Goal: Information Seeking & Learning: Learn about a topic

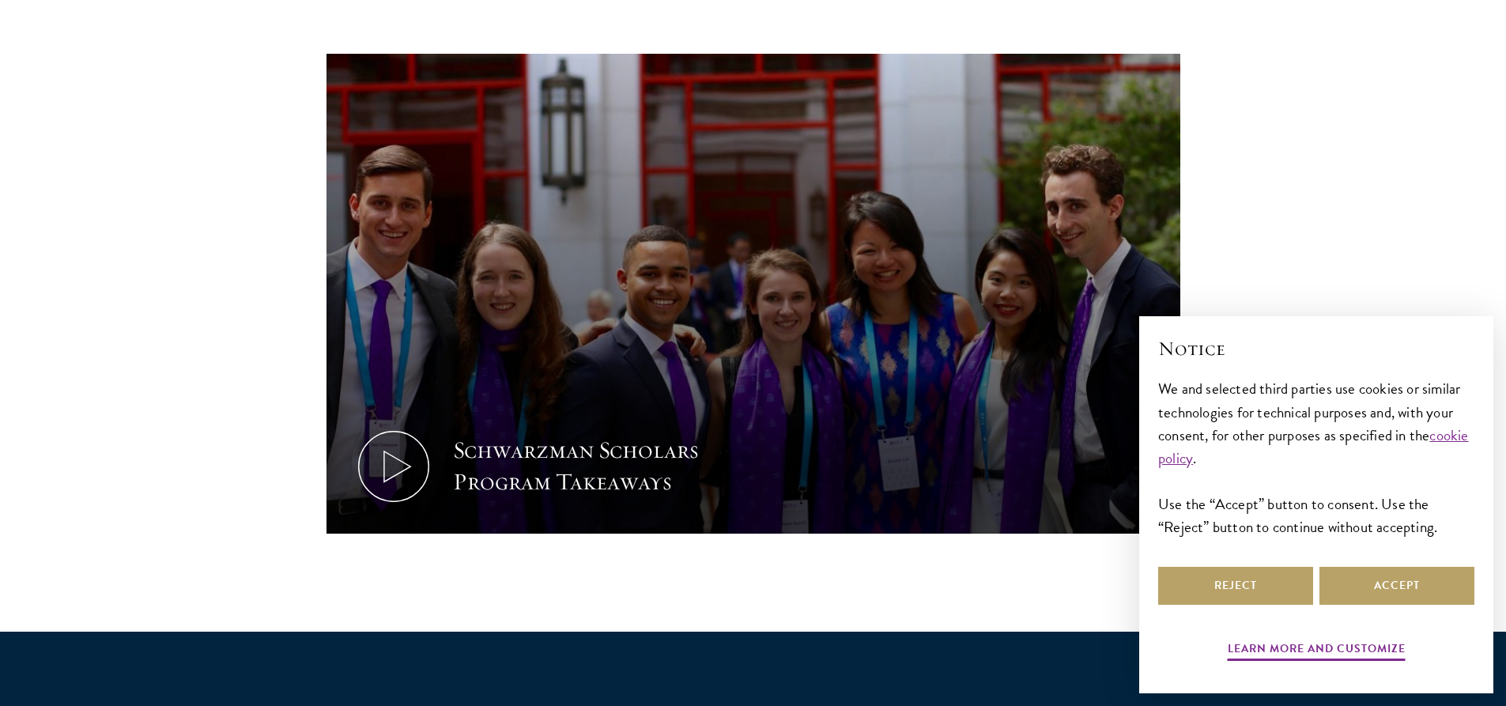
scroll to position [712, 0]
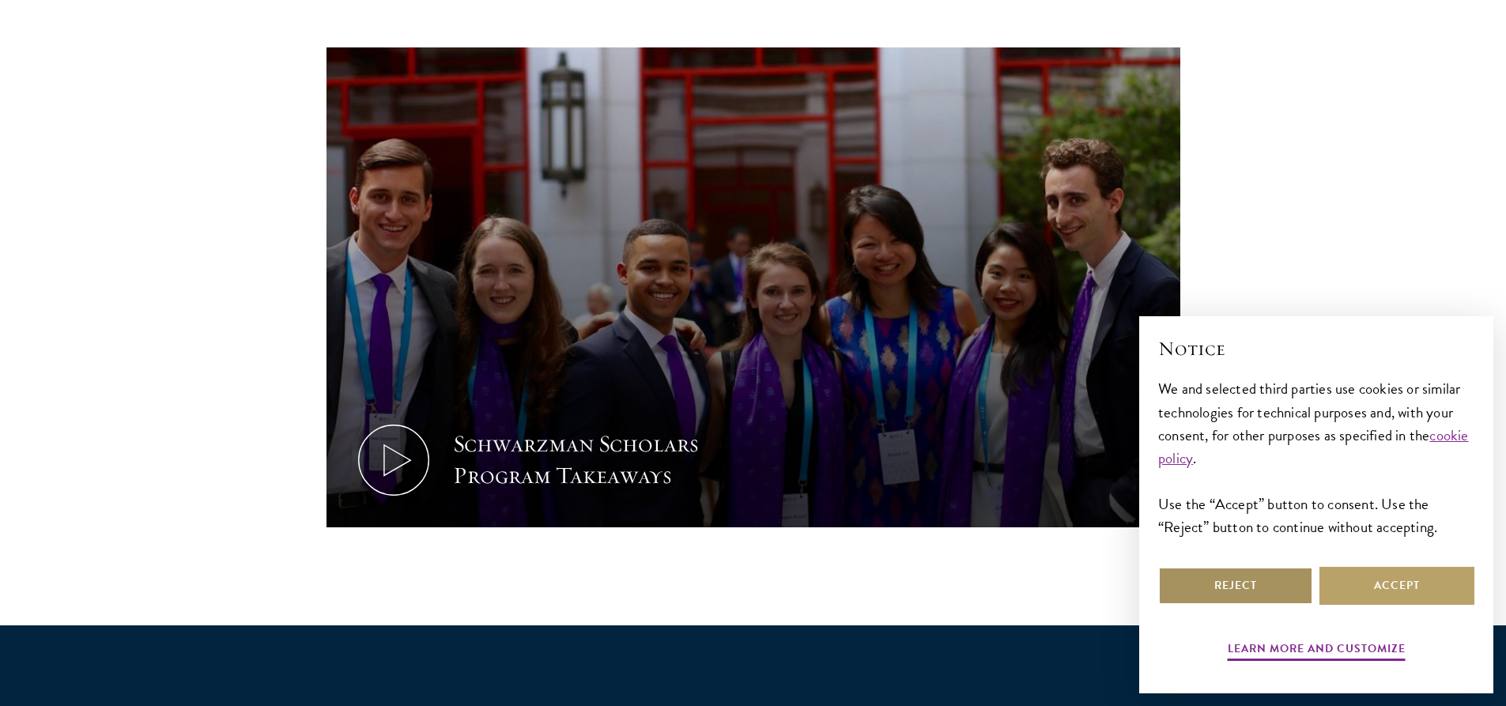
click at [1241, 598] on button "Reject" at bounding box center [1235, 586] width 155 height 38
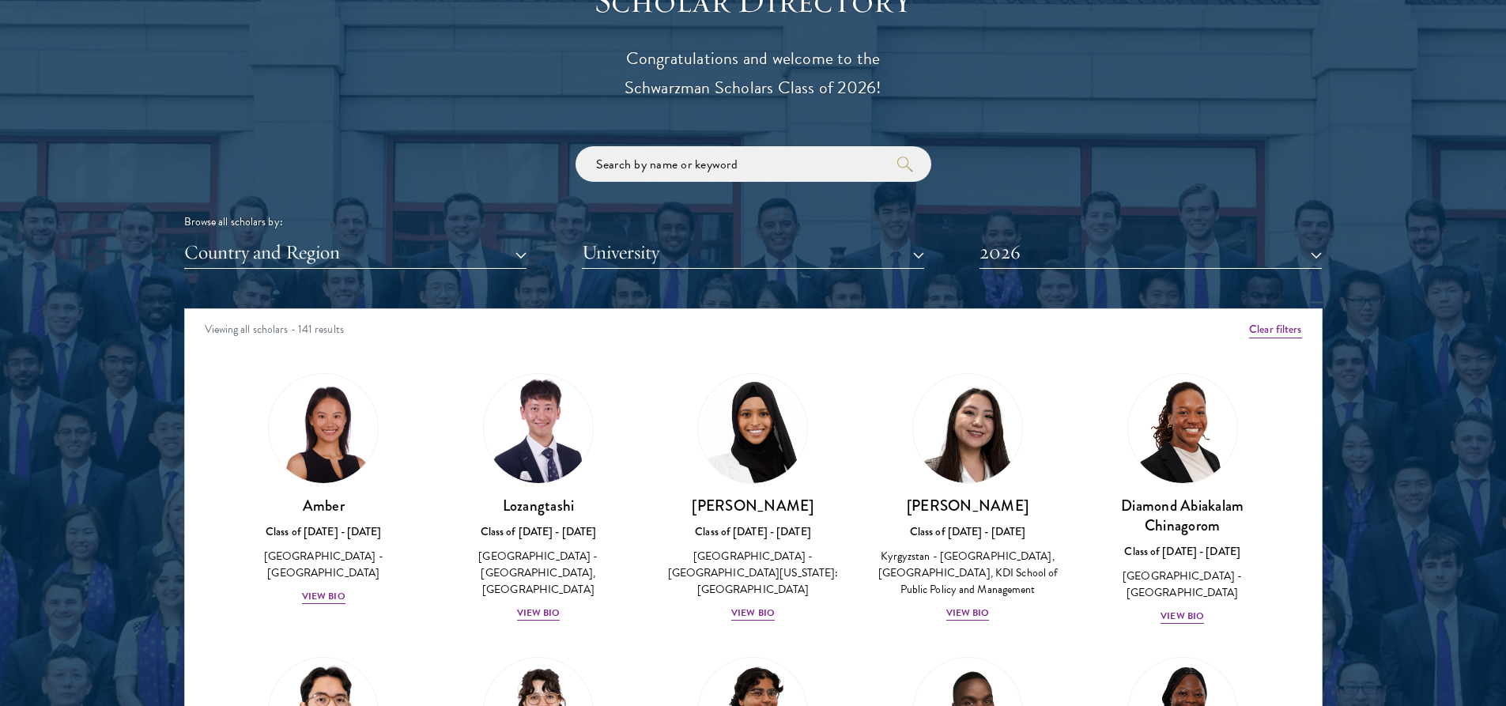
scroll to position [1818, 0]
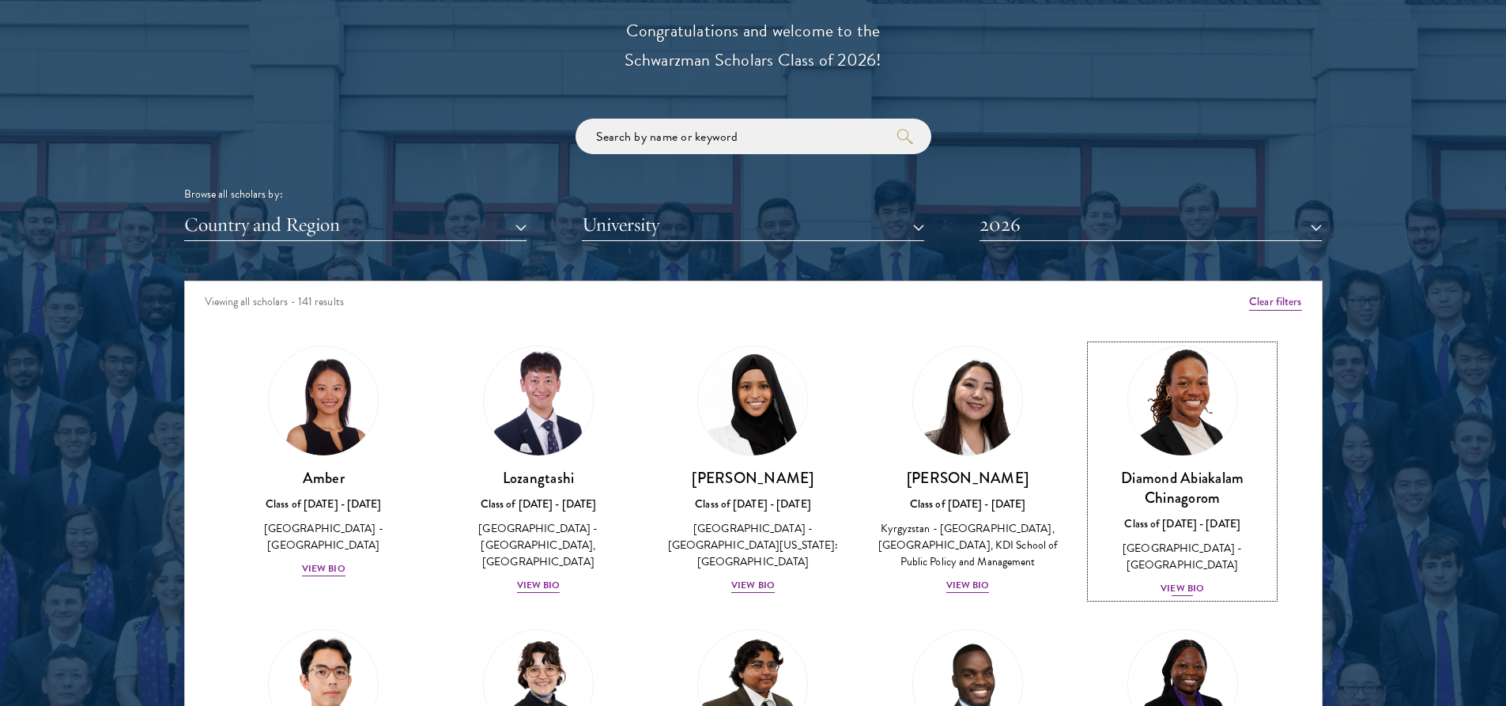
click at [1175, 581] on div "View Bio" at bounding box center [1182, 588] width 43 height 15
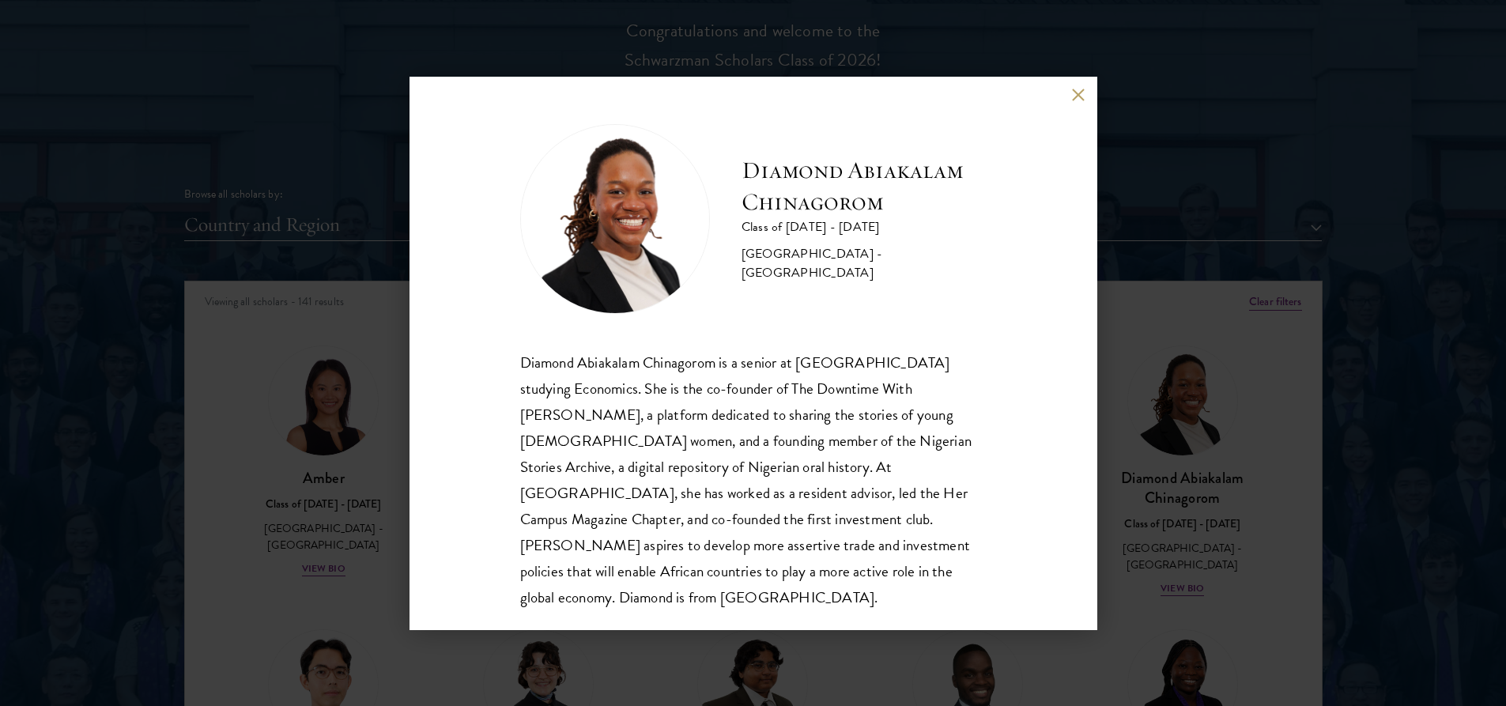
click at [969, 386] on div "Diamond Abiakalam Chinagorom is a senior at [GEOGRAPHIC_DATA] studying Economic…" at bounding box center [753, 479] width 466 height 261
click at [1464, 335] on div "Diamond Abiakalam [GEOGRAPHIC_DATA] Class of [DATE] - [DATE] [GEOGRAPHIC_DATA] …" at bounding box center [753, 353] width 1506 height 706
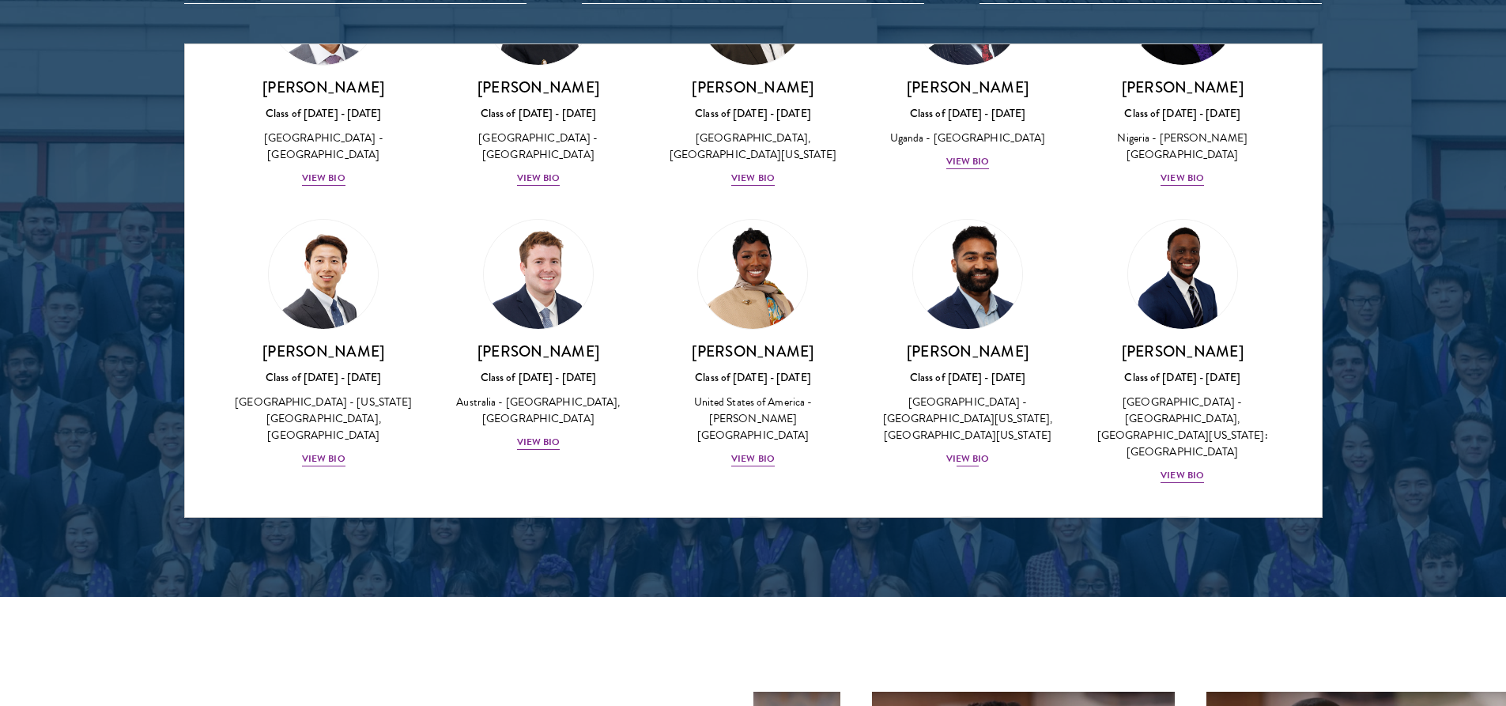
scroll to position [474, 0]
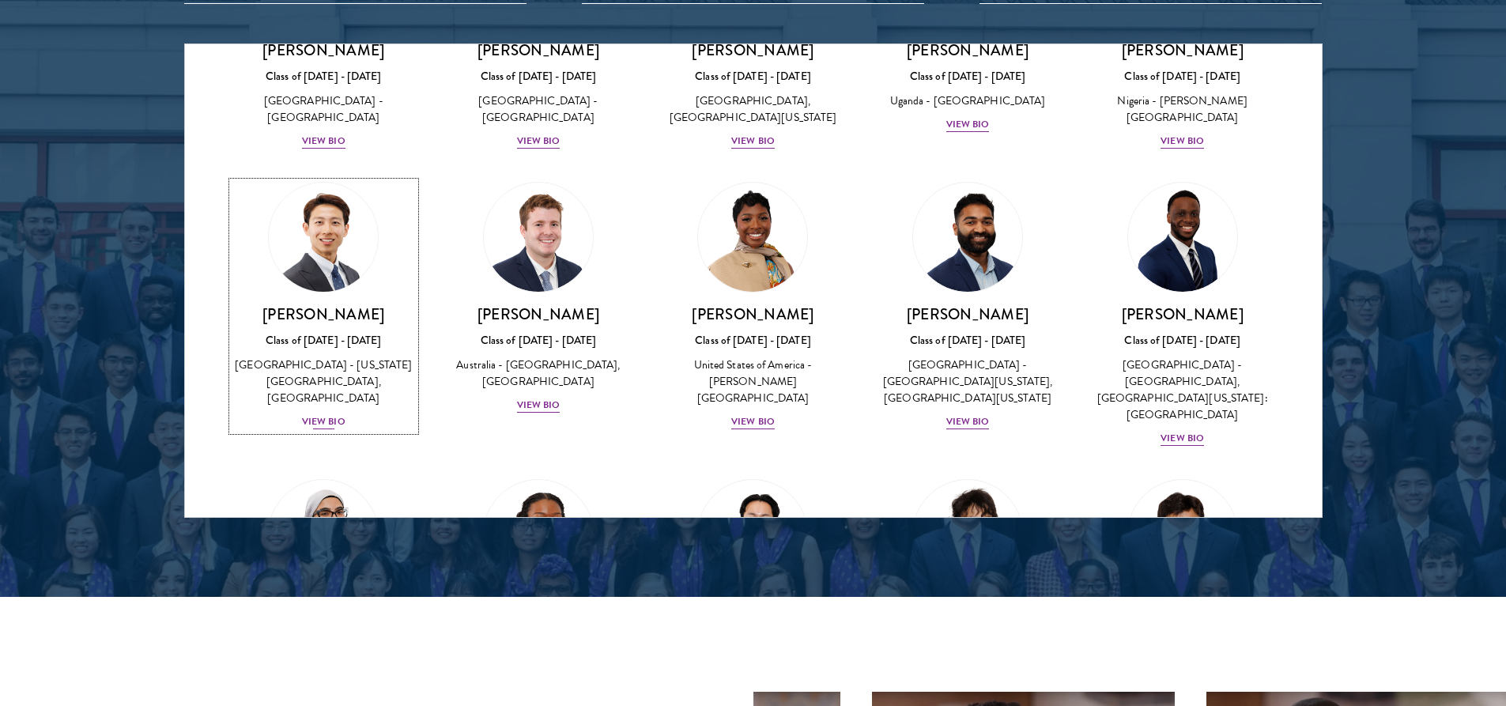
click at [319, 281] on img at bounding box center [323, 237] width 120 height 120
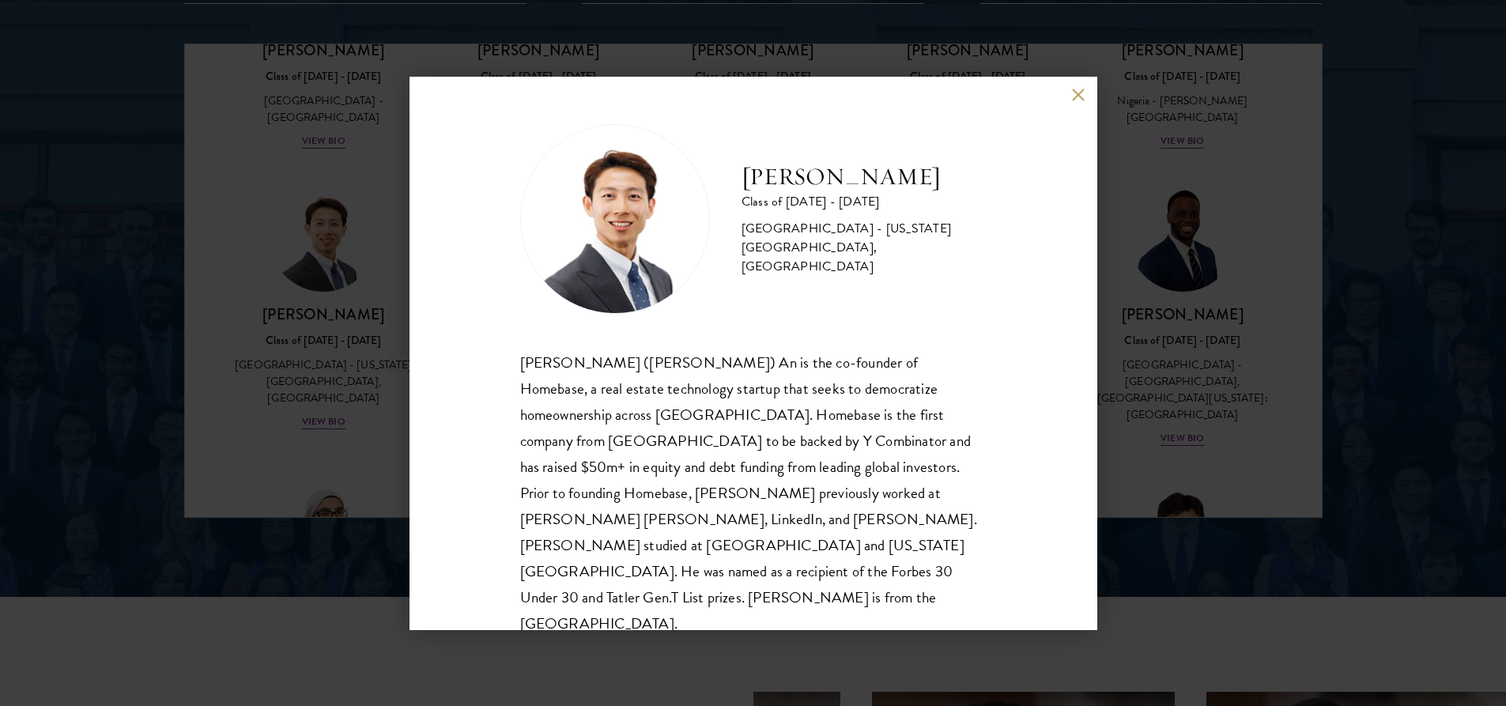
click at [1048, 376] on div "[PERSON_NAME] Class of [DATE] - [DATE] [GEOGRAPHIC_DATA] - [US_STATE][GEOGRAPHI…" at bounding box center [754, 353] width 688 height 553
drag, startPoint x: 1048, startPoint y: 376, endPoint x: 1055, endPoint y: 358, distance: 19.3
click at [1055, 358] on div "[PERSON_NAME] Class of [DATE] - [DATE] [GEOGRAPHIC_DATA] - [US_STATE][GEOGRAPHI…" at bounding box center [754, 353] width 688 height 553
click at [1141, 441] on div "[PERSON_NAME] Class of [DATE] - [DATE] [GEOGRAPHIC_DATA] - [US_STATE][GEOGRAPHI…" at bounding box center [753, 353] width 1506 height 706
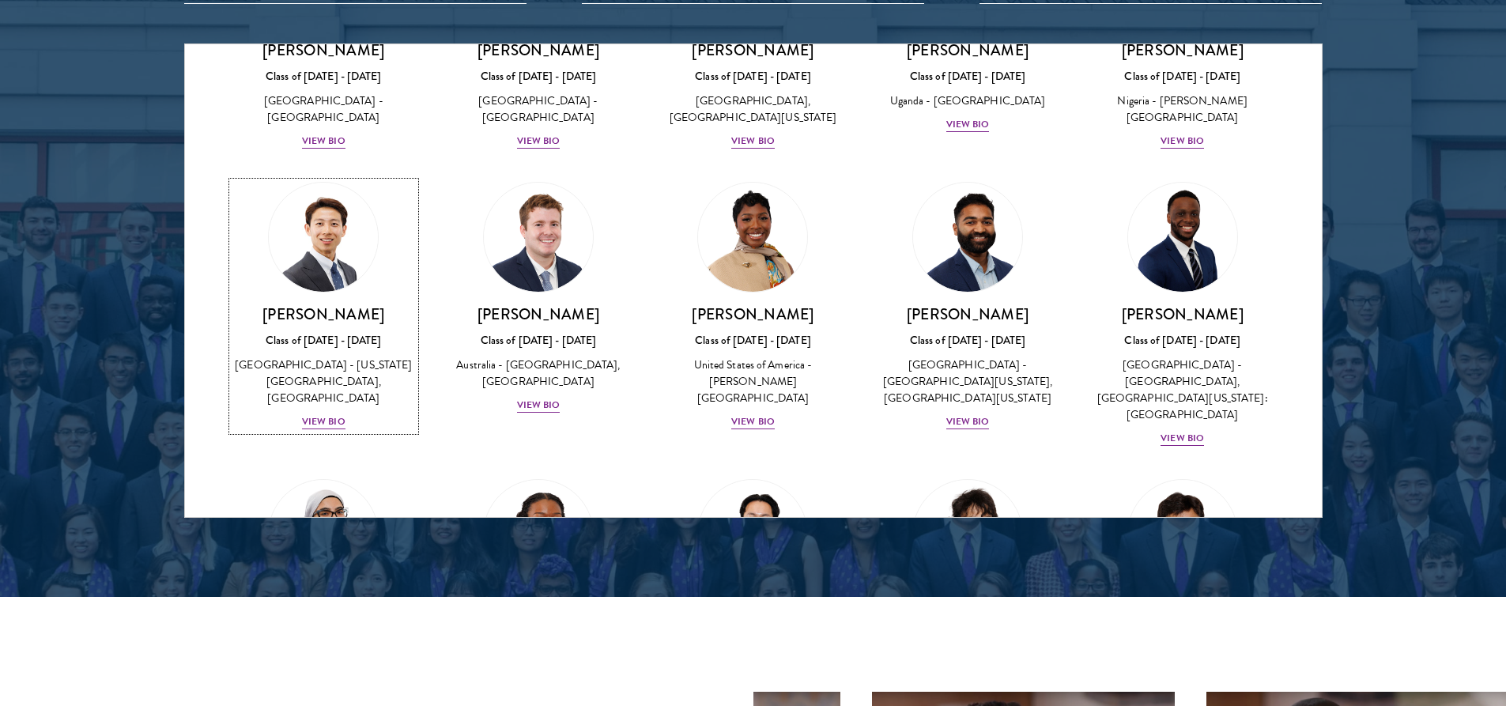
scroll to position [514, 0]
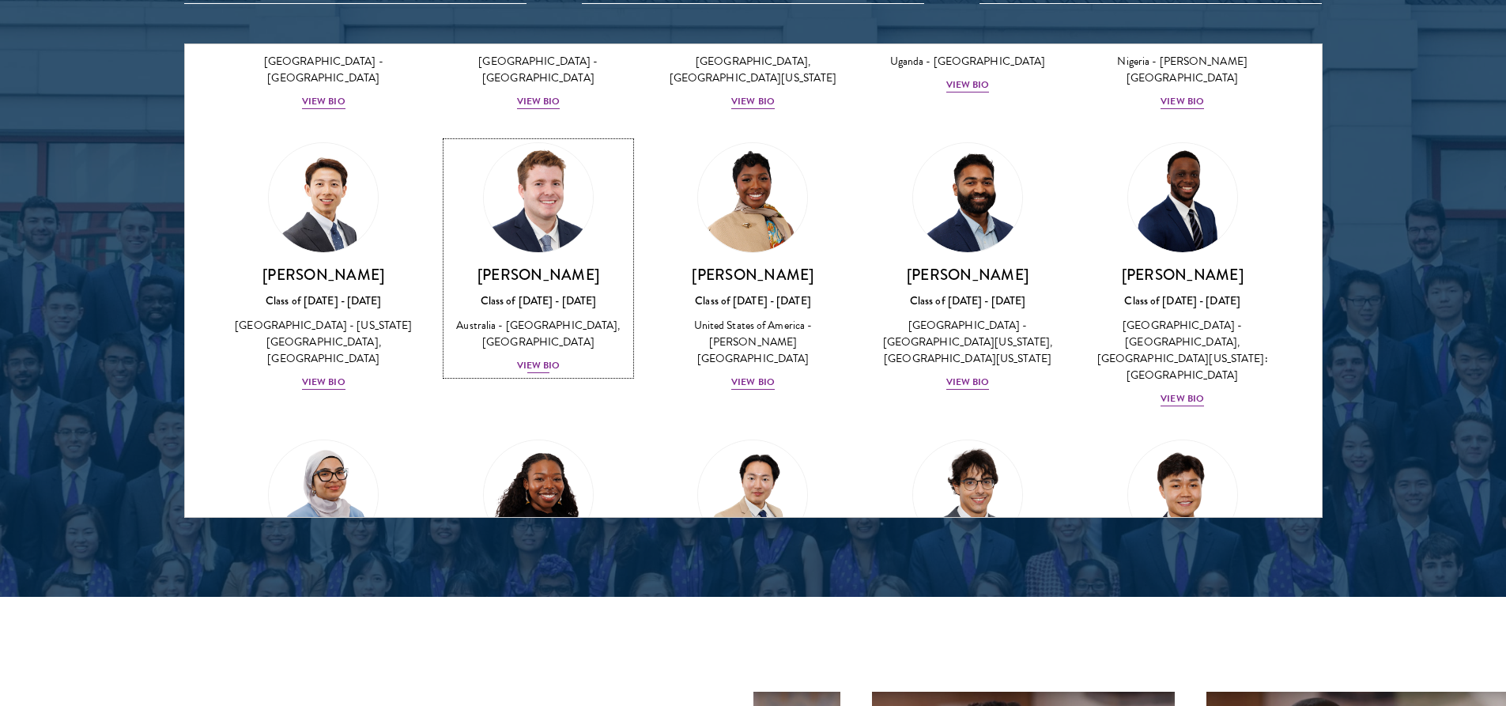
click at [528, 373] on div "View Bio" at bounding box center [538, 365] width 43 height 15
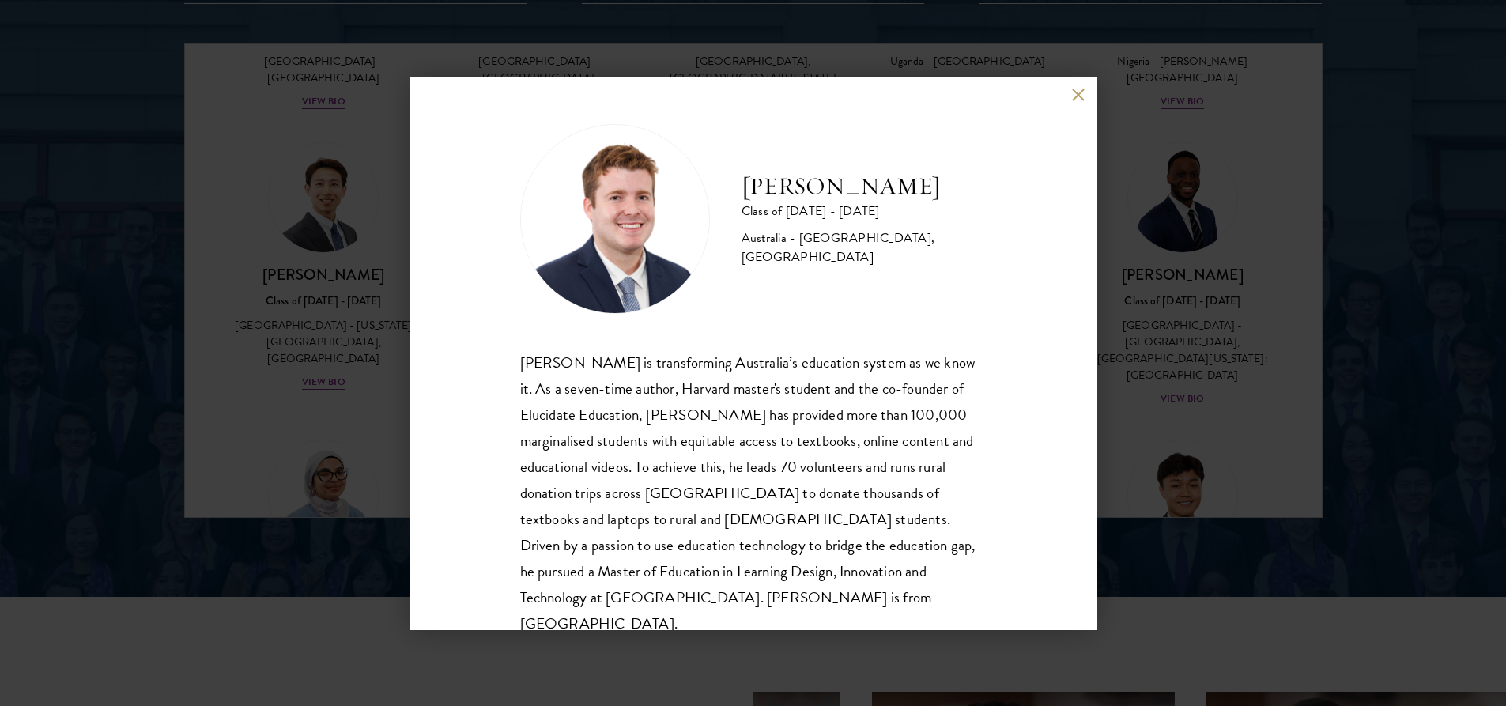
click at [1054, 328] on div "[PERSON_NAME] Class of [DATE] - [DATE] [GEOGRAPHIC_DATA] - [GEOGRAPHIC_DATA], […" at bounding box center [754, 353] width 688 height 553
drag, startPoint x: 1054, startPoint y: 328, endPoint x: 1072, endPoint y: 275, distance: 56.0
click at [1072, 275] on div "[PERSON_NAME] Class of [DATE] - [DATE] [GEOGRAPHIC_DATA] - [GEOGRAPHIC_DATA], […" at bounding box center [754, 353] width 688 height 553
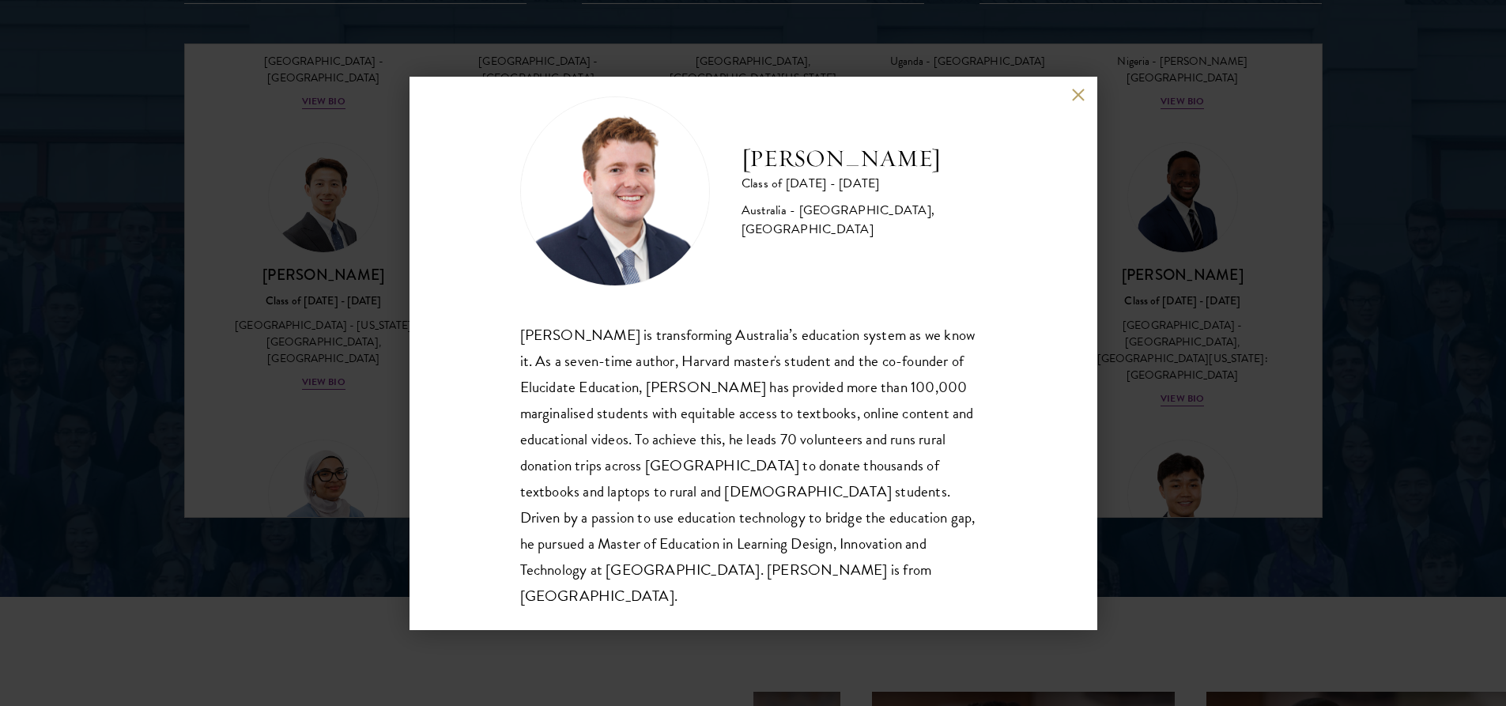
click at [1240, 171] on div "[PERSON_NAME] Class of [DATE] - [DATE] [GEOGRAPHIC_DATA] - [GEOGRAPHIC_DATA], […" at bounding box center [753, 353] width 1506 height 706
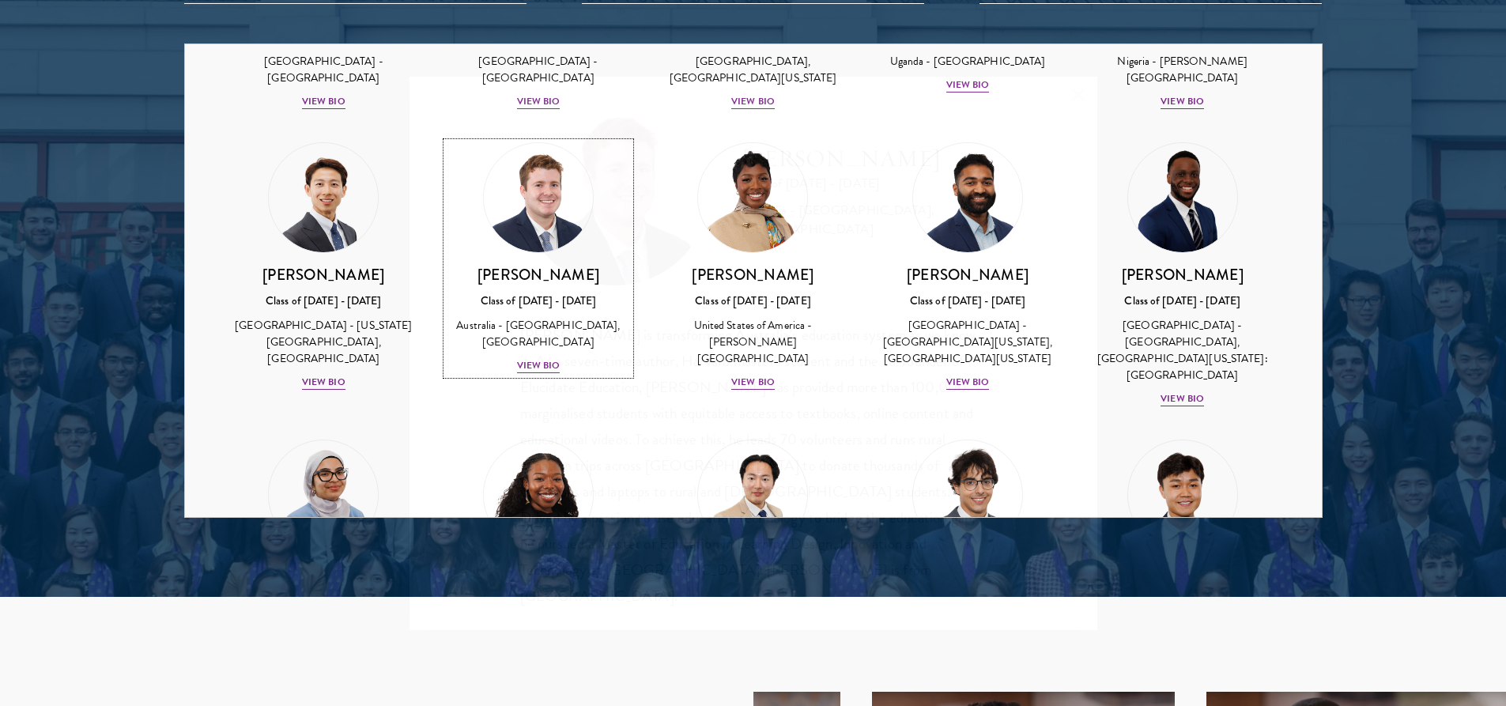
scroll to position [514, 0]
click at [1391, 465] on div at bounding box center [753, 116] width 1506 height 962
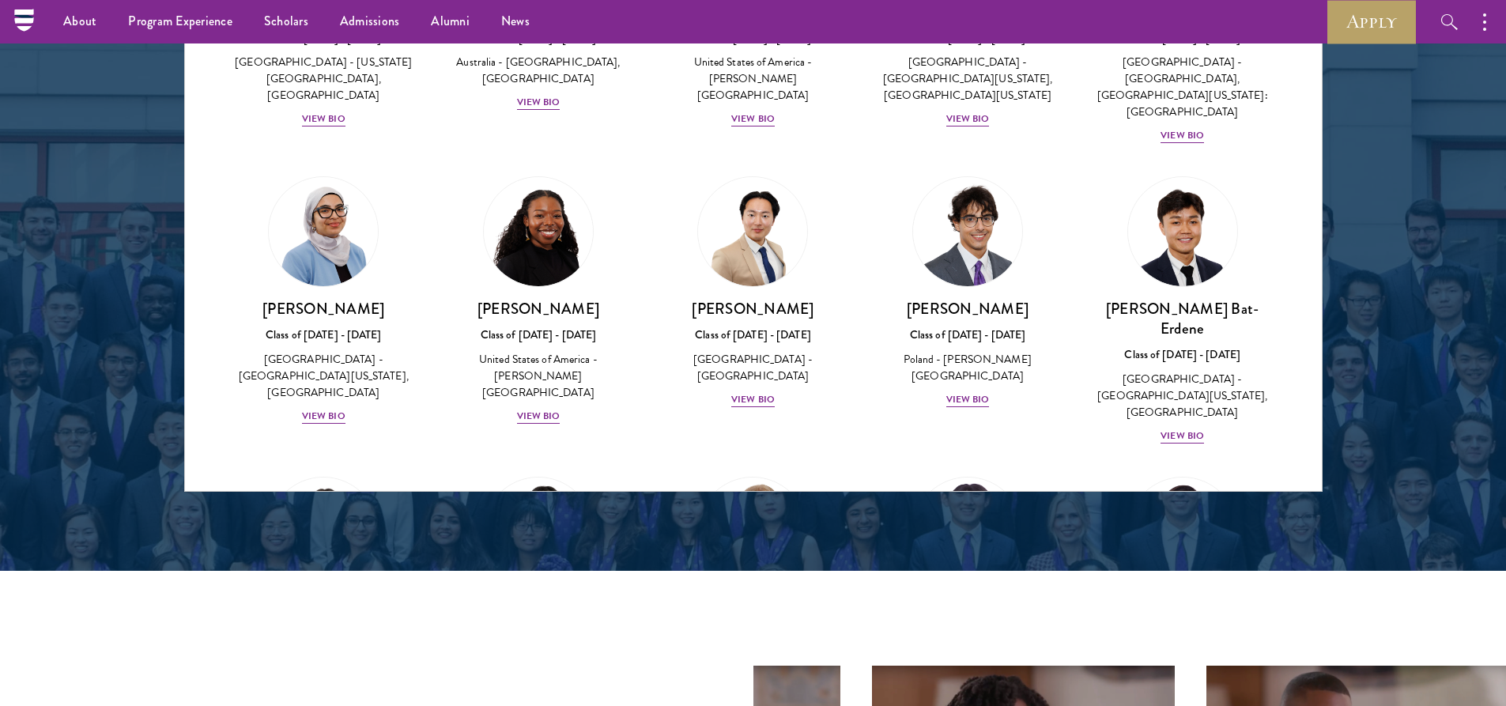
scroll to position [2056, 0]
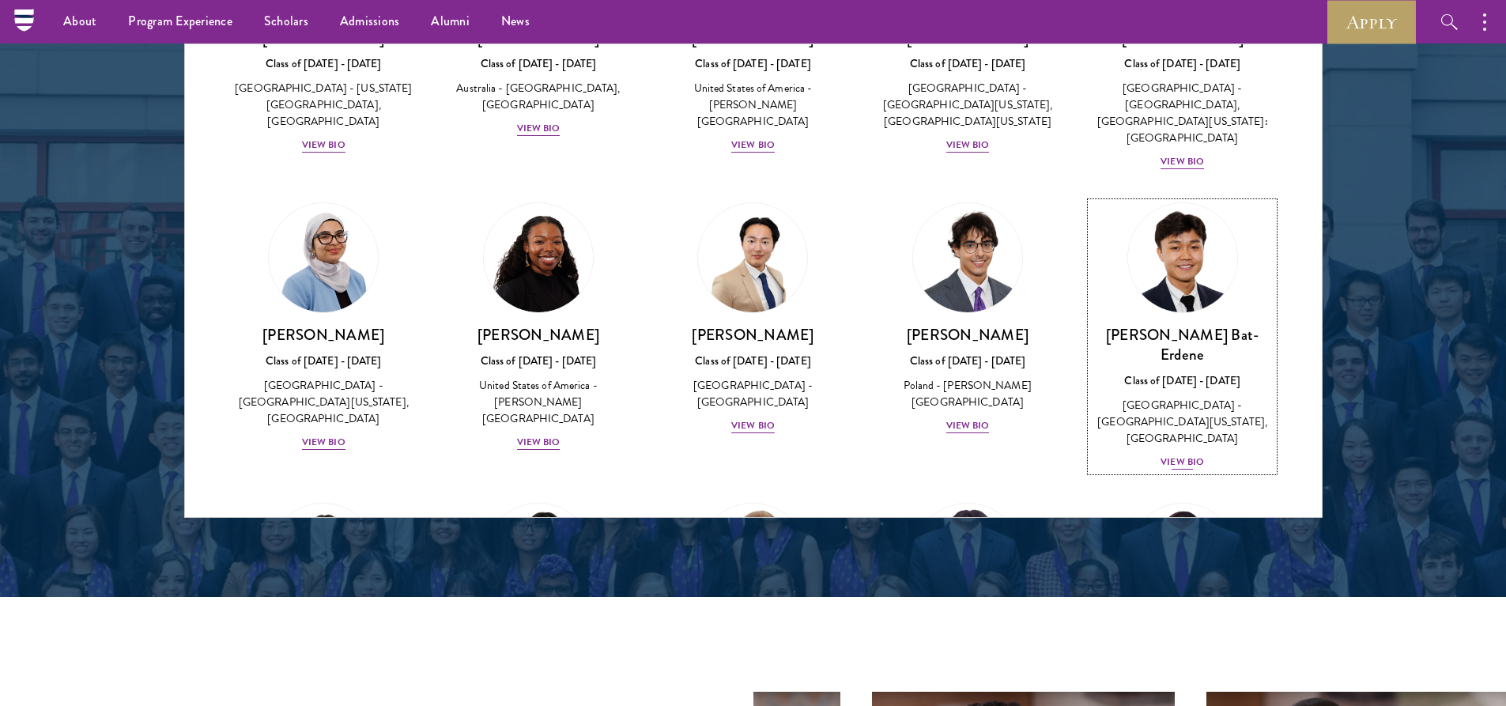
click at [1166, 272] on img at bounding box center [1183, 258] width 120 height 120
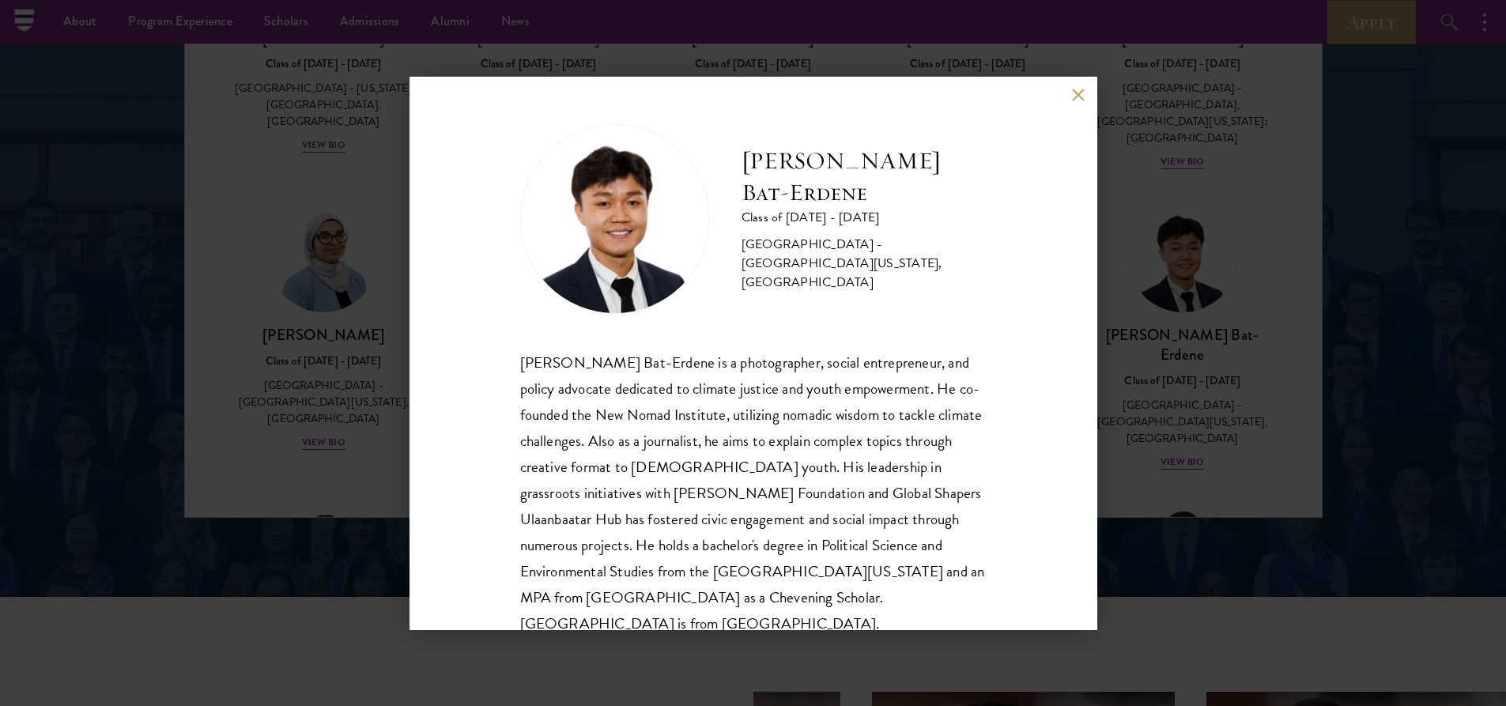
click at [1018, 383] on div "[PERSON_NAME] Bat-Erdene Class of [DATE] - [DATE] [GEOGRAPHIC_DATA] - [GEOGRAPH…" at bounding box center [754, 353] width 688 height 553
drag, startPoint x: 1018, startPoint y: 383, endPoint x: 1059, endPoint y: 287, distance: 104.1
click at [1059, 287] on div "[PERSON_NAME] Bat-Erdene Class of [DATE] - [DATE] [GEOGRAPHIC_DATA] - [GEOGRAPH…" at bounding box center [754, 353] width 688 height 553
click at [1222, 333] on div "[PERSON_NAME] Bat-Erdene Class of [DATE] - [DATE] [GEOGRAPHIC_DATA] - [GEOGRAPH…" at bounding box center [753, 353] width 1506 height 706
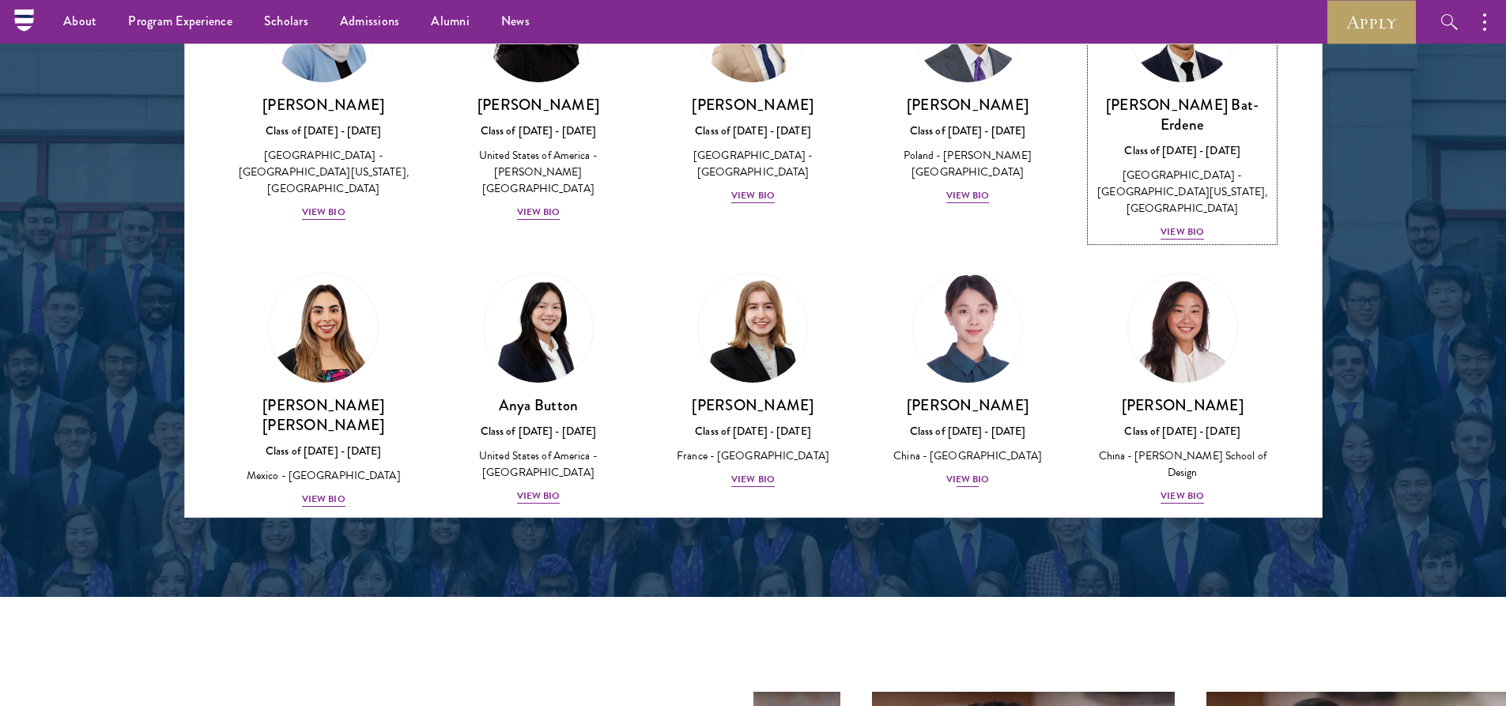
scroll to position [982, 0]
click at [968, 344] on link "[PERSON_NAME] Class of [DATE] - [DATE] [GEOGRAPHIC_DATA] - [GEOGRAPHIC_DATA] Vi…" at bounding box center [967, 380] width 183 height 216
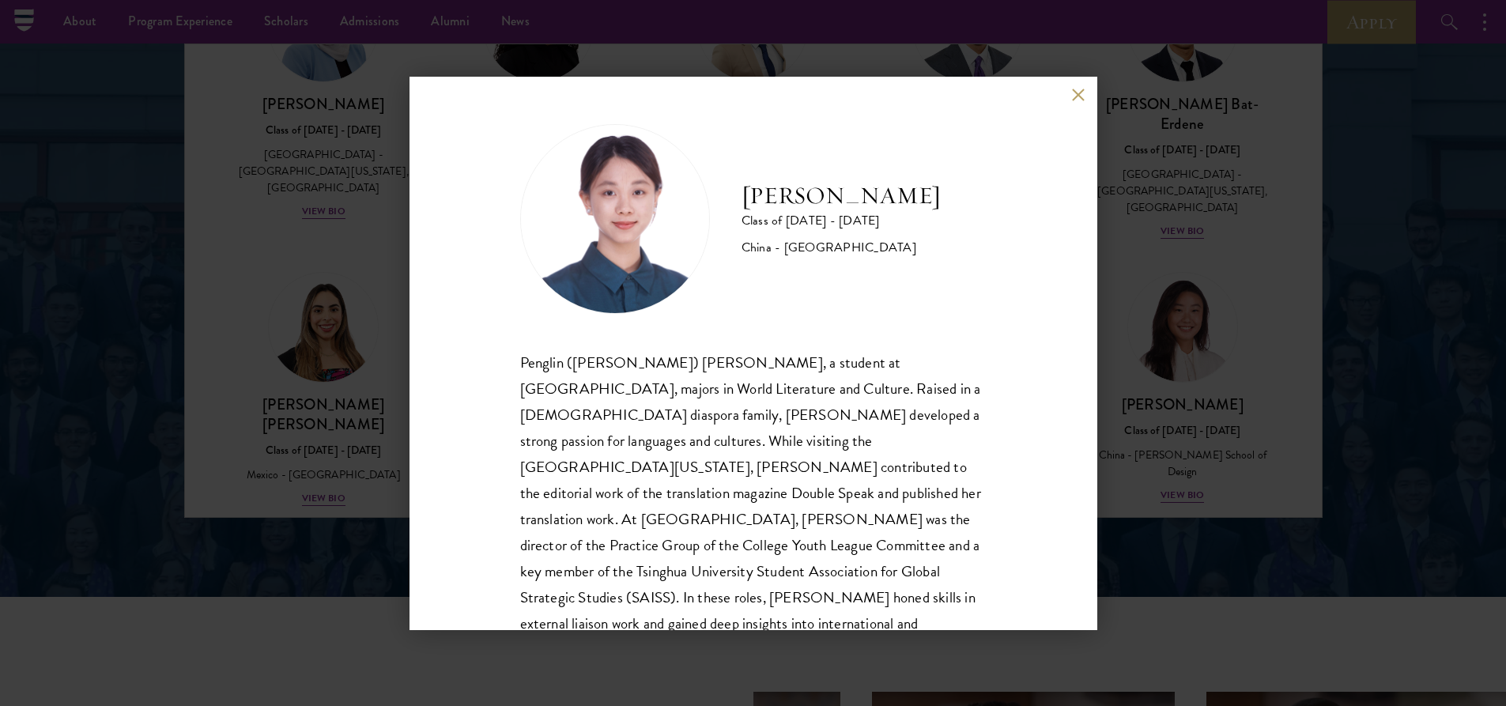
click at [994, 343] on div "[PERSON_NAME] Class of [DATE] - [DATE] [GEOGRAPHIC_DATA] - [GEOGRAPHIC_DATA] Pe…" at bounding box center [754, 353] width 688 height 553
click at [1230, 606] on div "[PERSON_NAME] Class of [DATE] - [DATE] [GEOGRAPHIC_DATA] - [GEOGRAPHIC_DATA] Pe…" at bounding box center [753, 353] width 1506 height 706
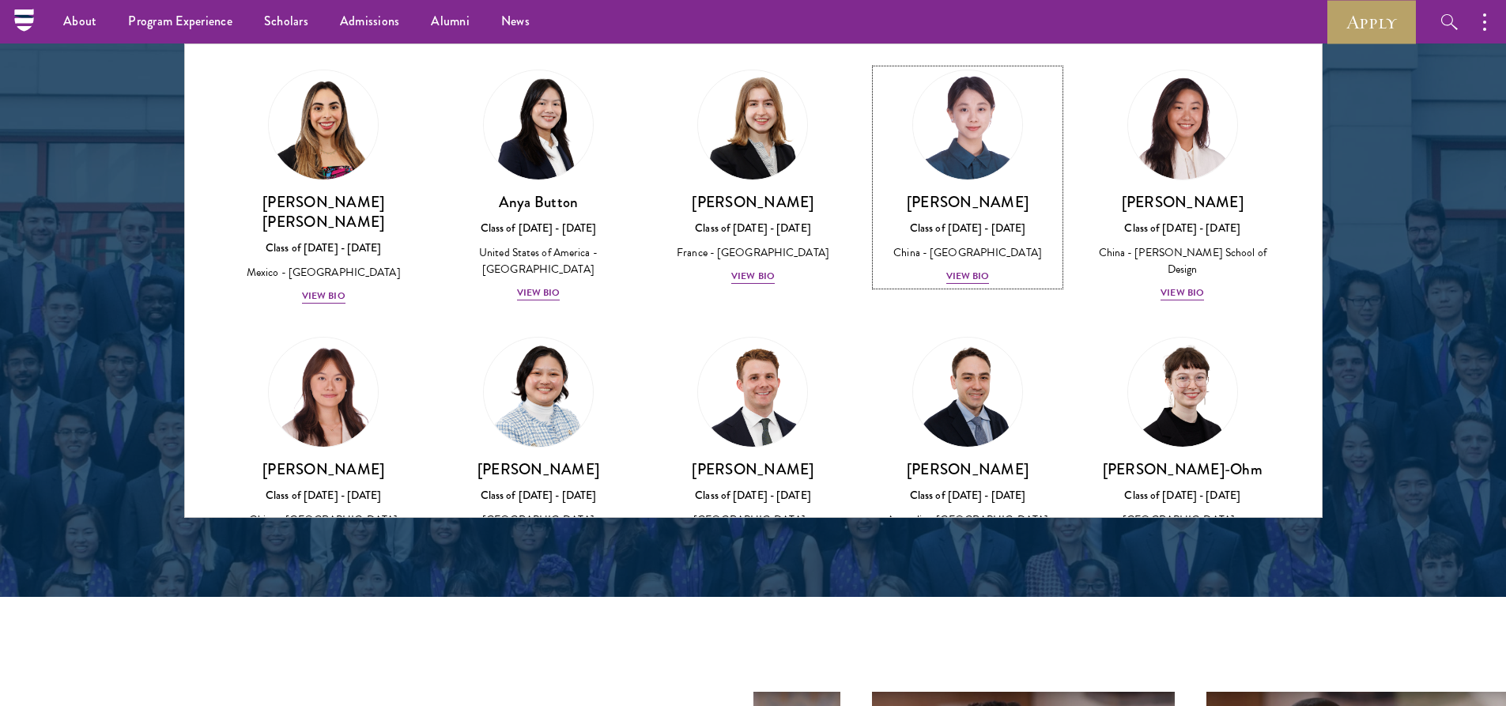
scroll to position [1200, 0]
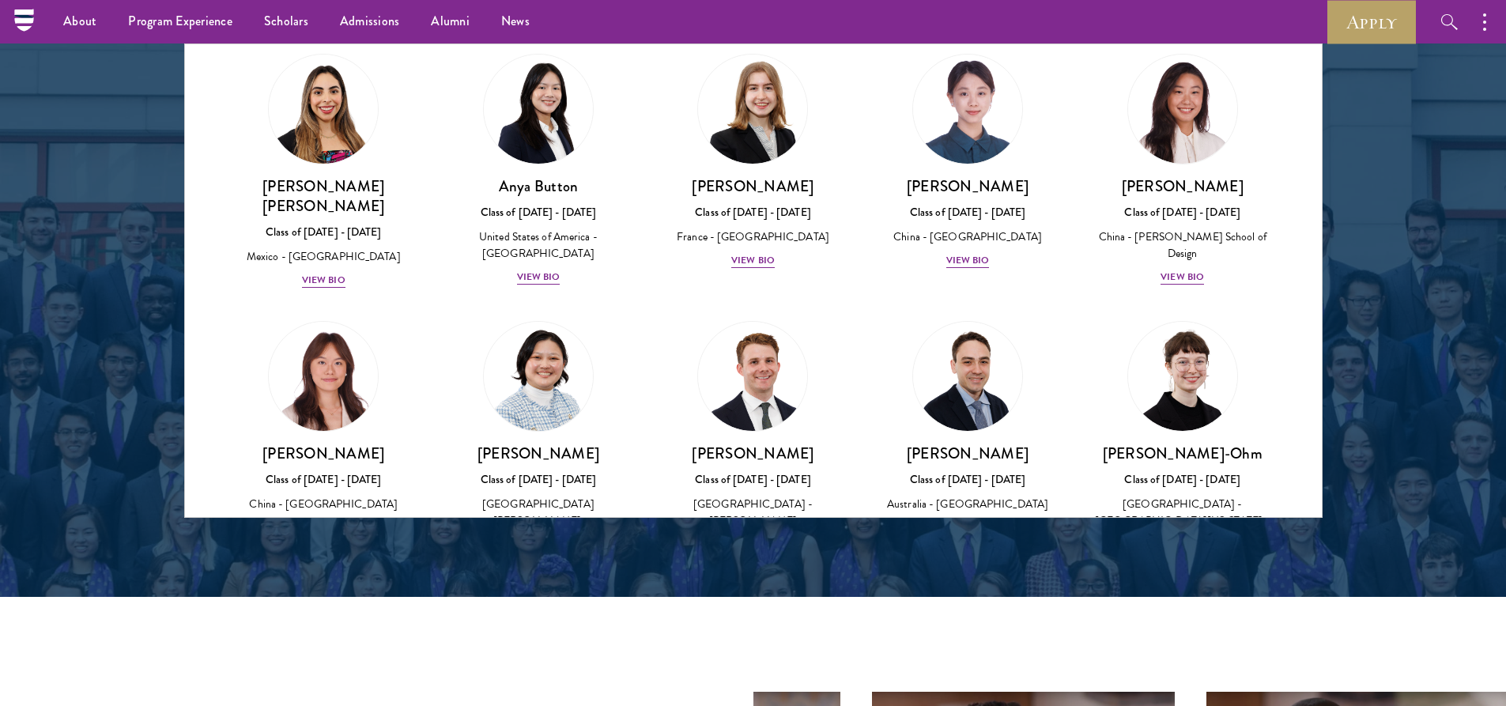
click at [1349, 411] on div at bounding box center [753, 116] width 1506 height 962
click at [1190, 444] on h3 "[PERSON_NAME]-Ohm" at bounding box center [1182, 454] width 183 height 20
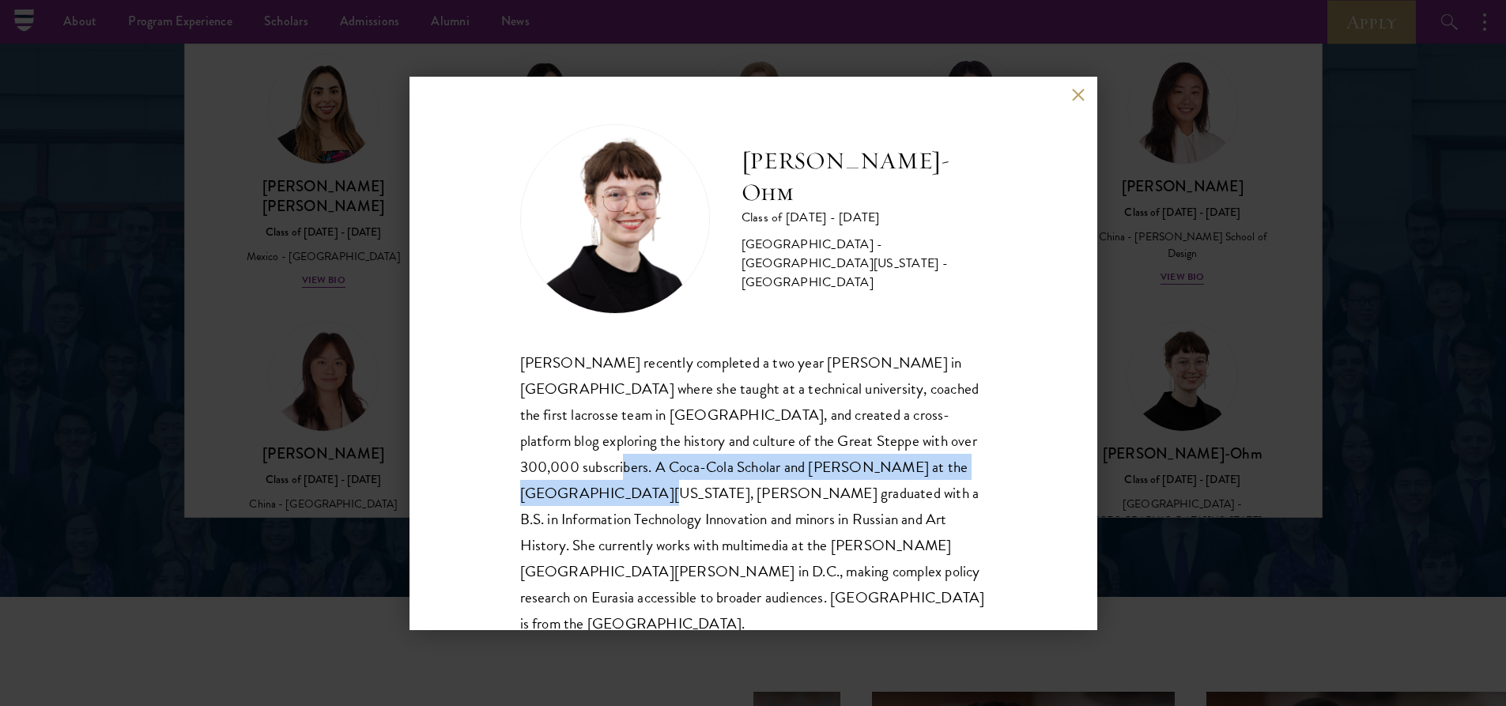
drag, startPoint x: 990, startPoint y: 468, endPoint x: 1029, endPoint y: 447, distance: 43.9
click at [1029, 447] on div "[PERSON_NAME]-Ohm Class of [DATE] - [DATE] [GEOGRAPHIC_DATA] - [GEOGRAPHIC_DATA…" at bounding box center [754, 353] width 688 height 553
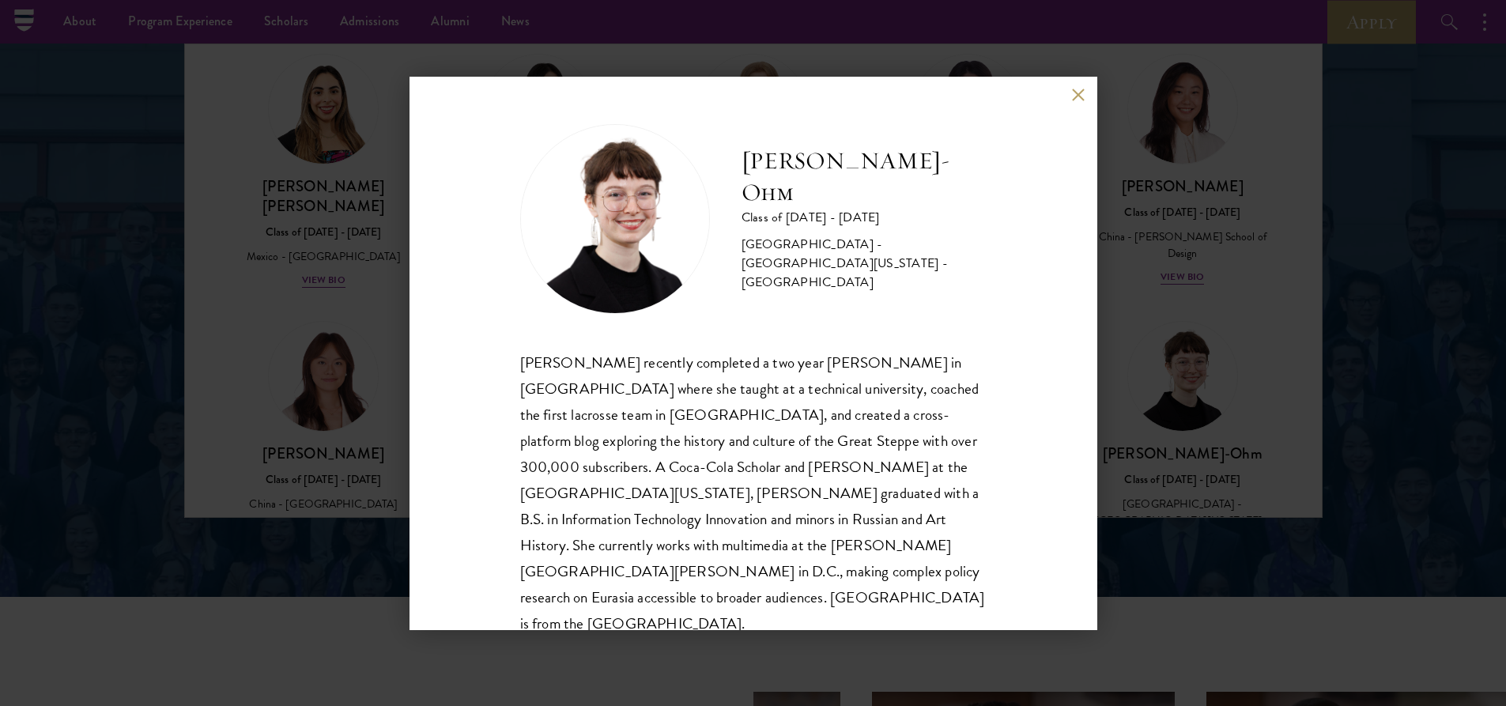
click at [1380, 609] on div "[PERSON_NAME]-Ohm Class of [DATE] - [DATE] [GEOGRAPHIC_DATA] - [GEOGRAPHIC_DATA…" at bounding box center [753, 353] width 1506 height 706
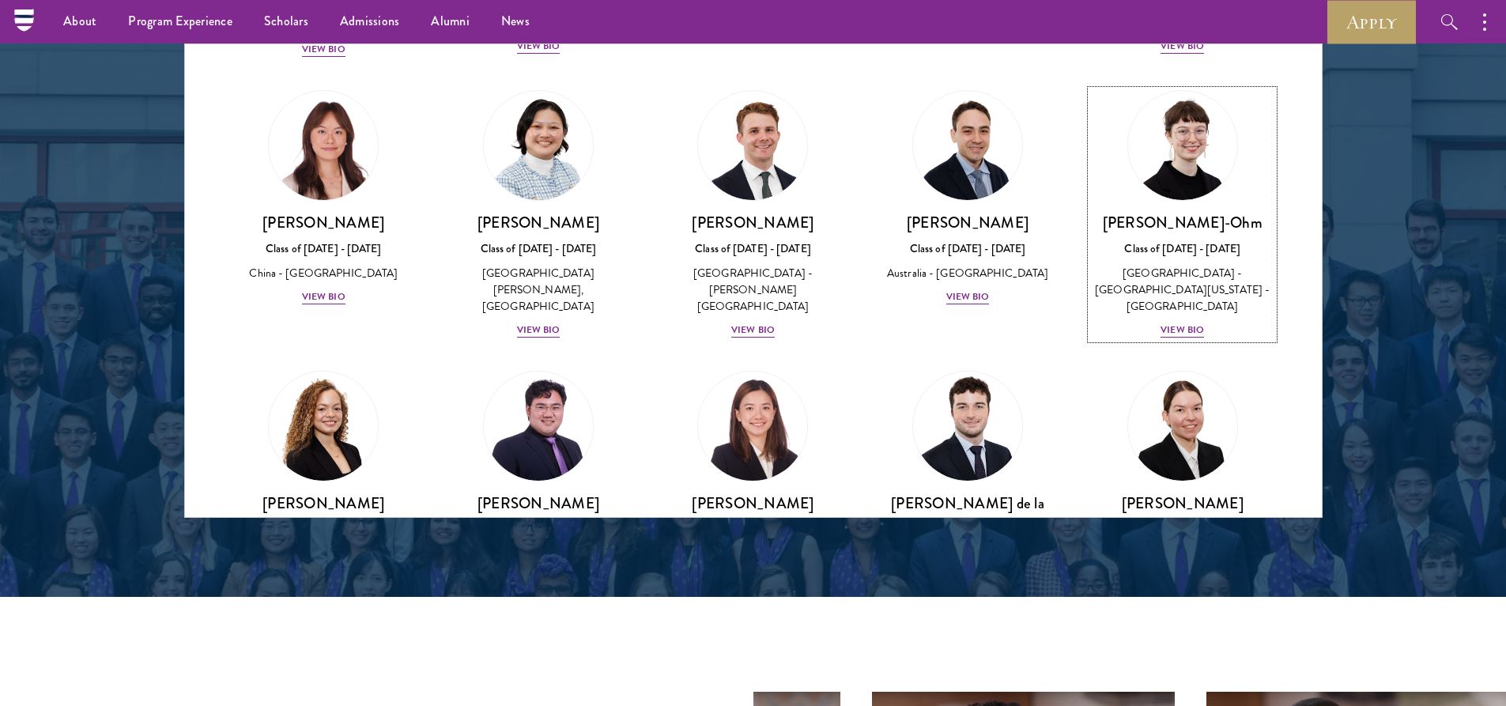
scroll to position [1510, 0]
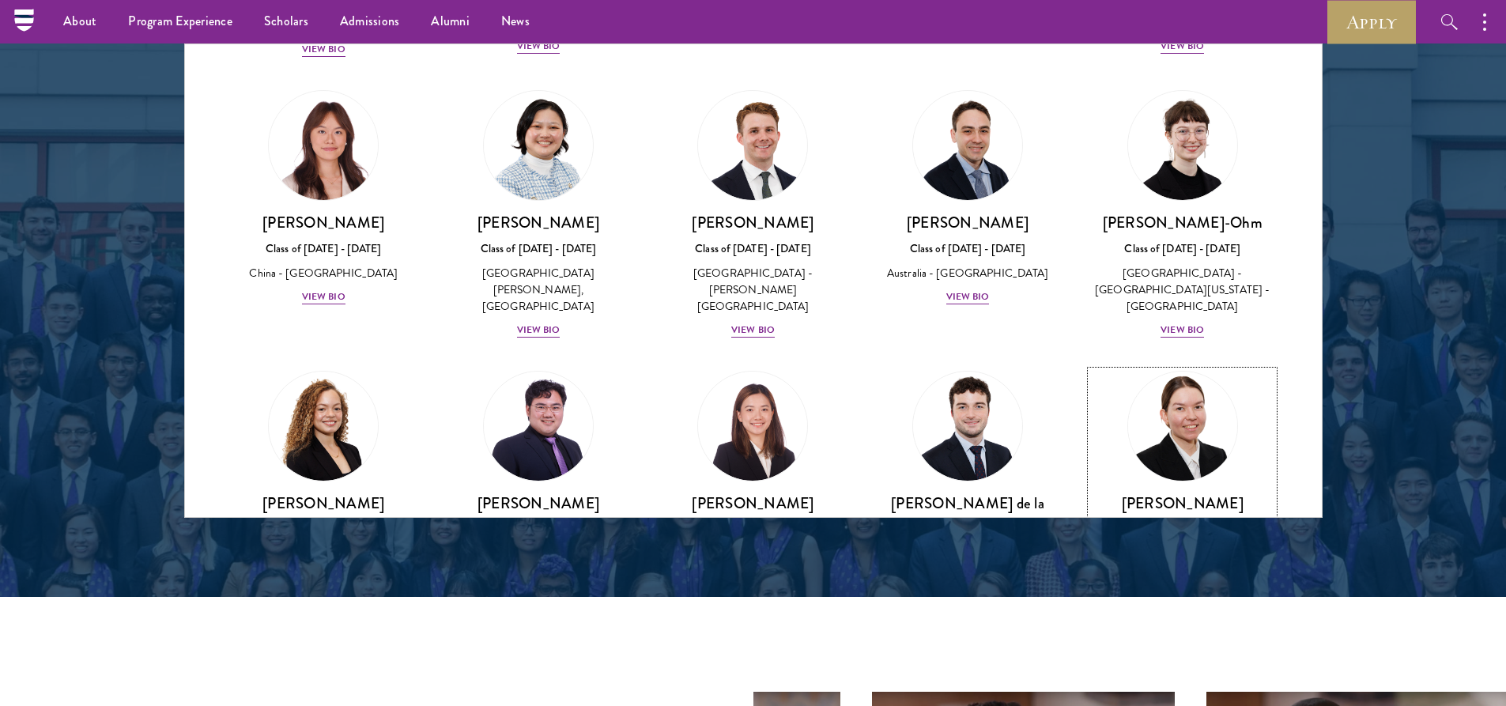
click at [1206, 391] on img at bounding box center [1183, 426] width 120 height 120
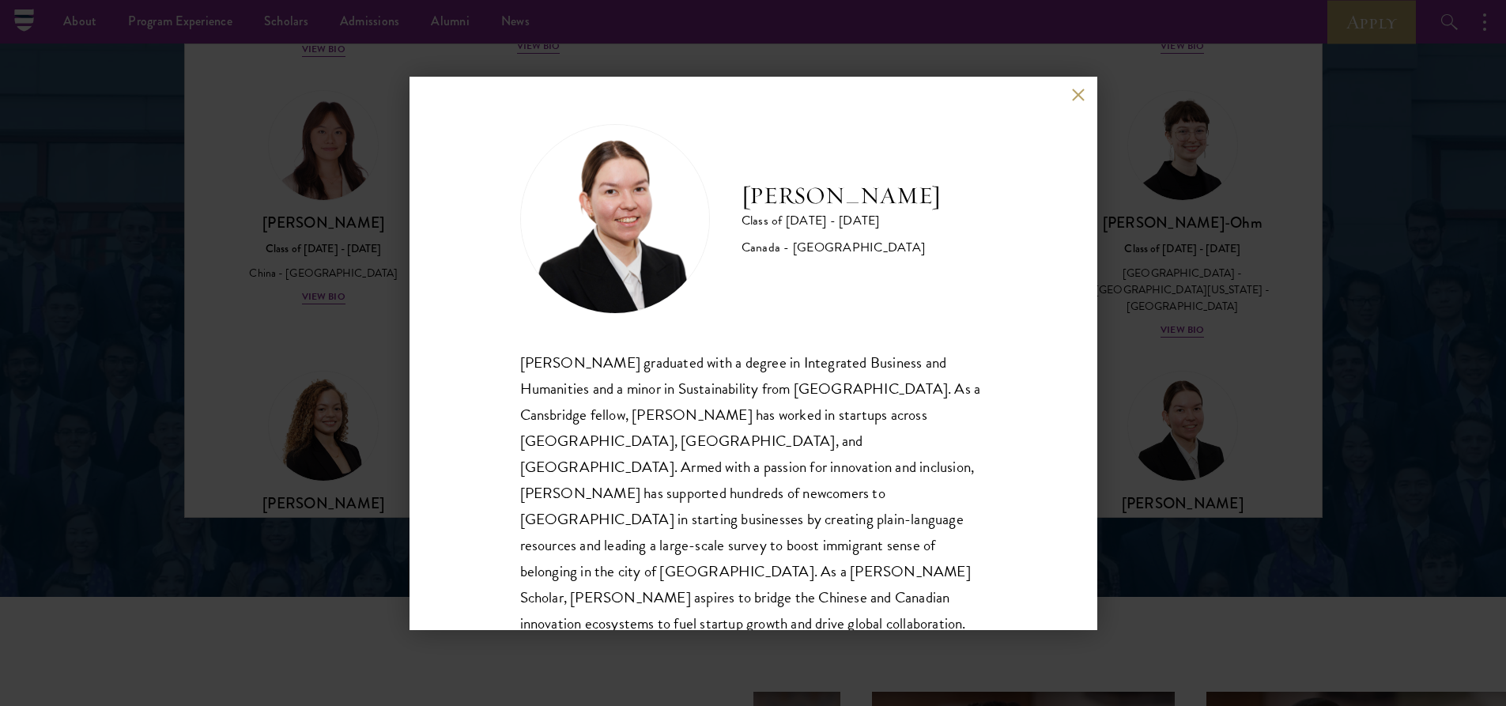
click at [1168, 247] on div "[PERSON_NAME] Class of [DATE] - [DATE] [GEOGRAPHIC_DATA] - [GEOGRAPHIC_DATA] [P…" at bounding box center [753, 353] width 1506 height 706
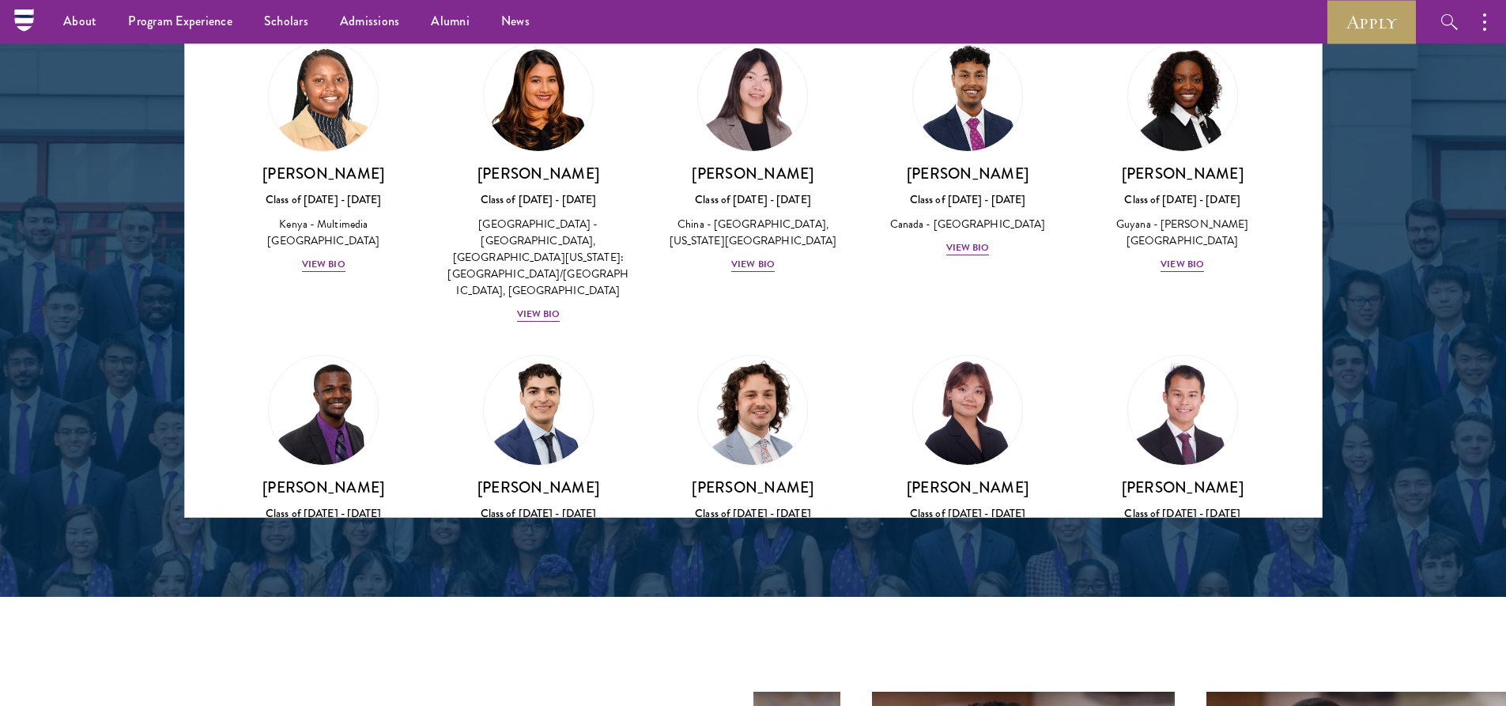
scroll to position [2361, 0]
click at [752, 351] on img at bounding box center [753, 411] width 120 height 120
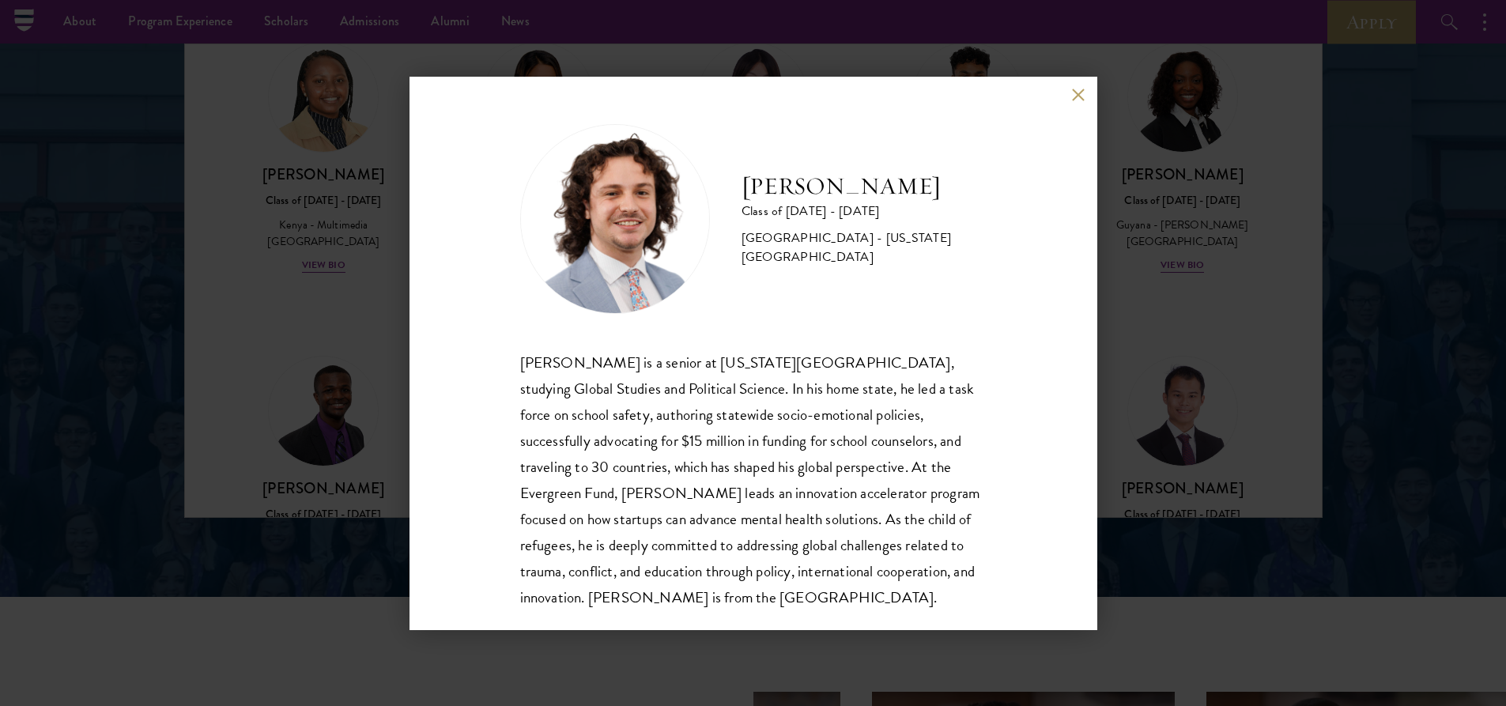
click at [1304, 248] on div "[PERSON_NAME] Class of [DATE] - [DATE] [GEOGRAPHIC_DATA] - [US_STATE][GEOGRAPHI…" at bounding box center [753, 353] width 1506 height 706
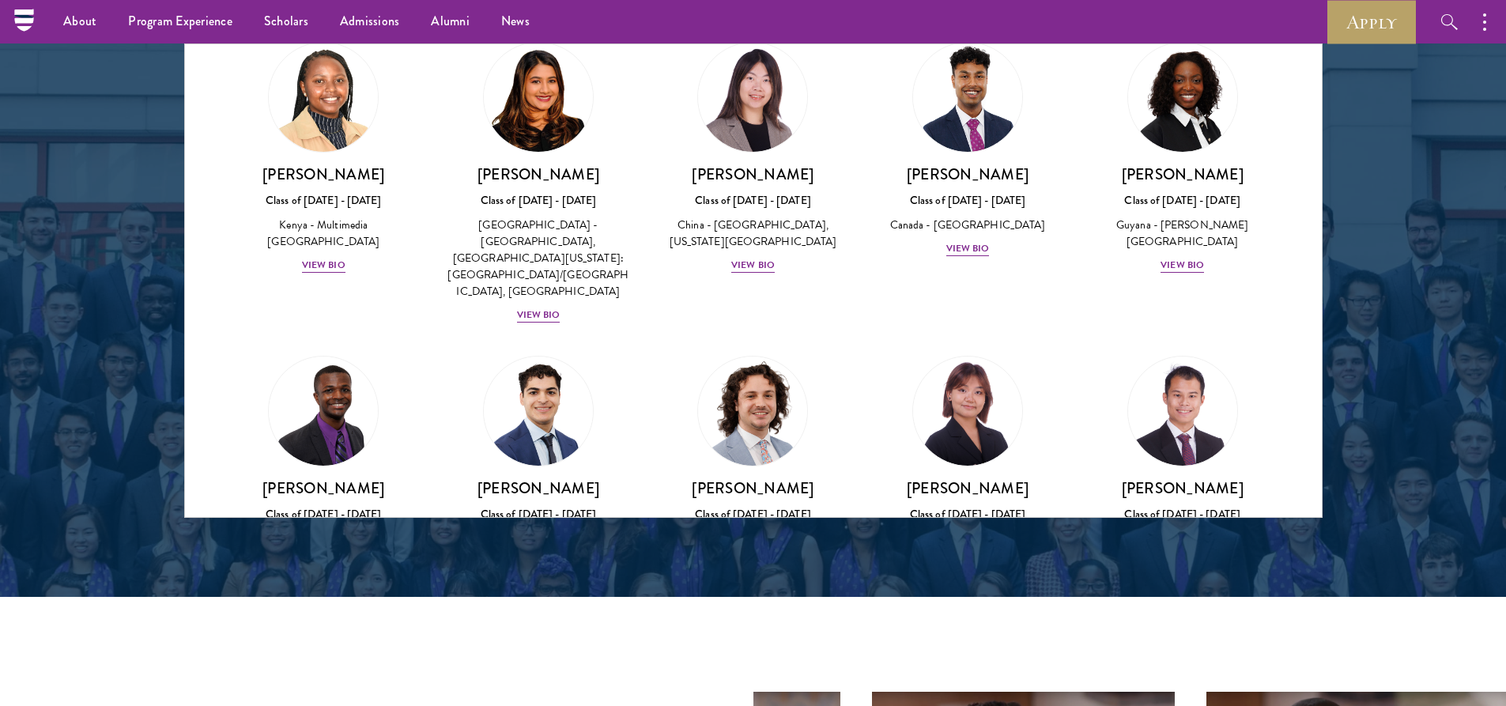
scroll to position [2423, 0]
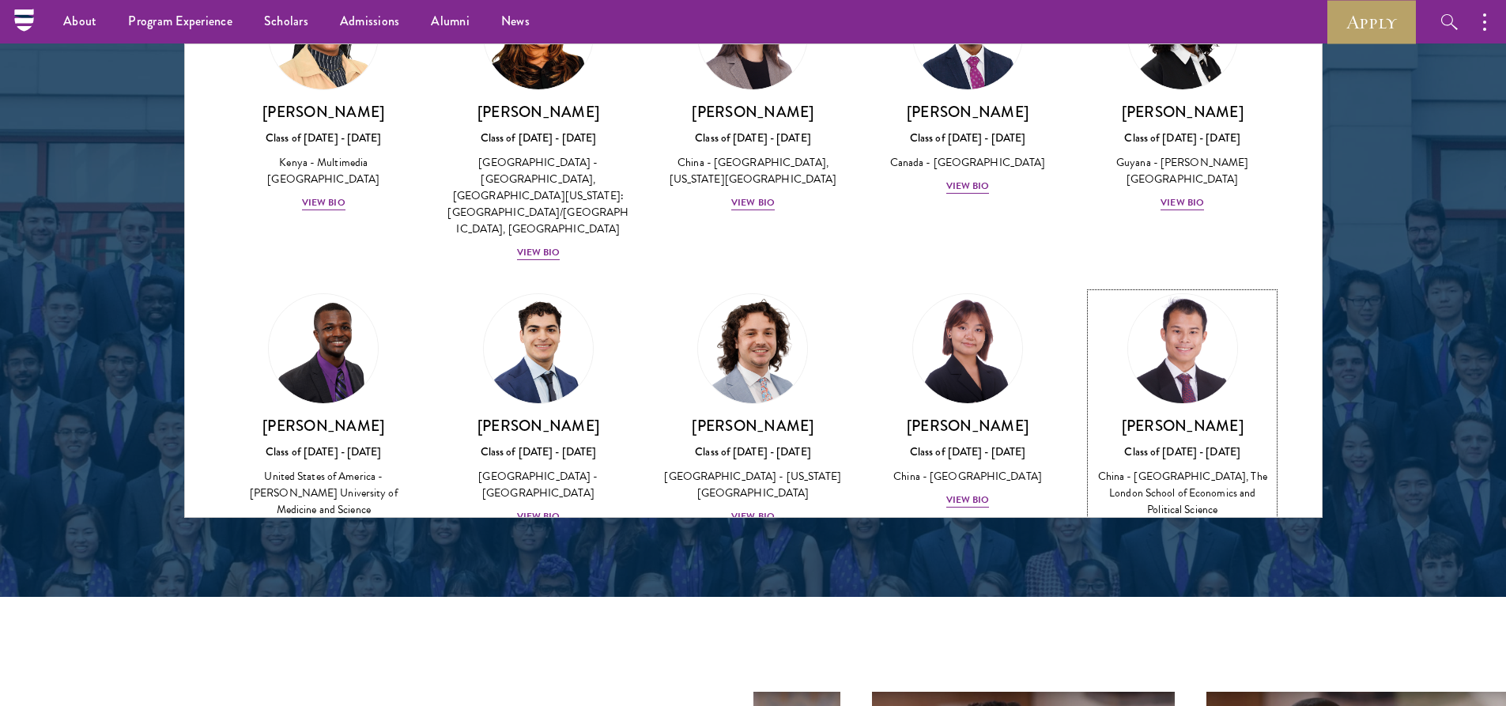
click at [1197, 289] on img at bounding box center [1183, 349] width 120 height 120
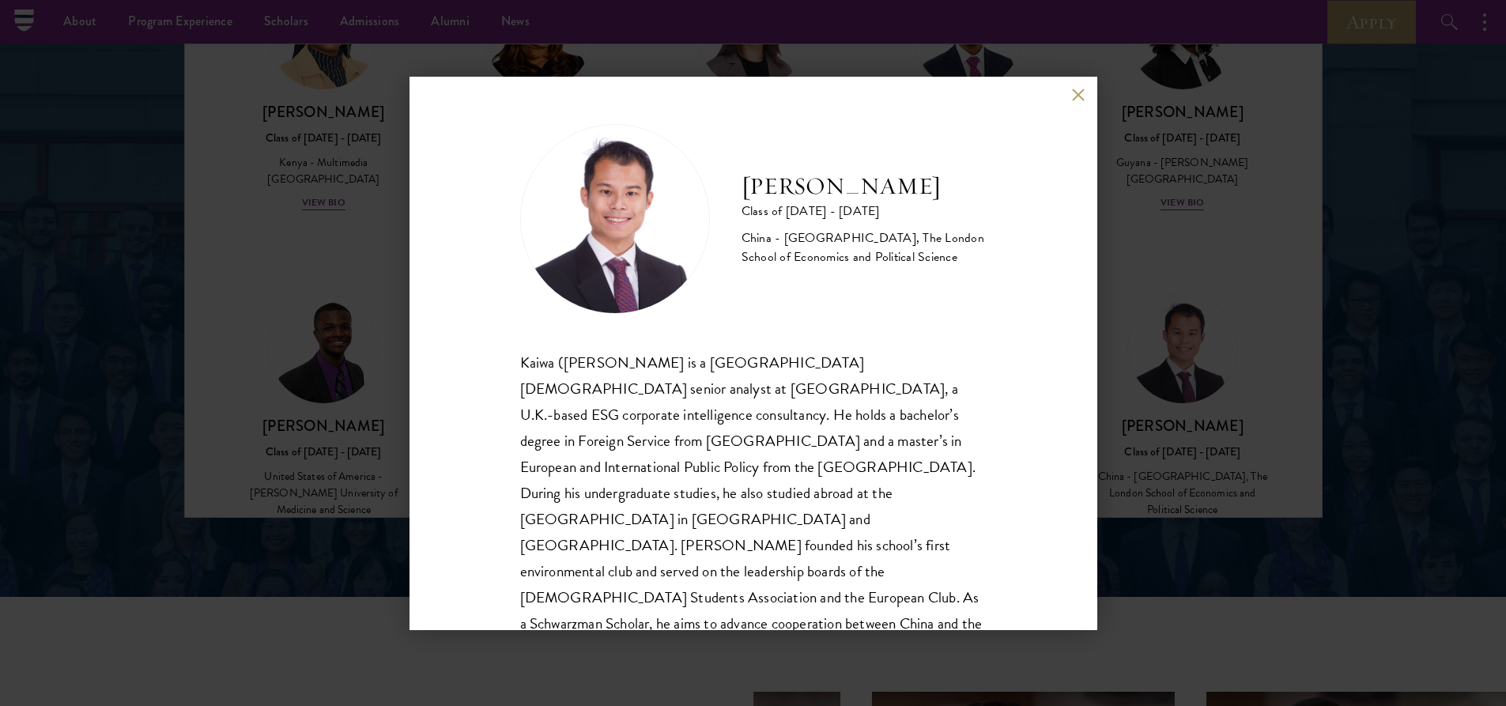
click at [1191, 355] on div "[PERSON_NAME] Class of [DATE] - [DATE] [GEOGRAPHIC_DATA] - [GEOGRAPHIC_DATA], T…" at bounding box center [753, 353] width 1506 height 706
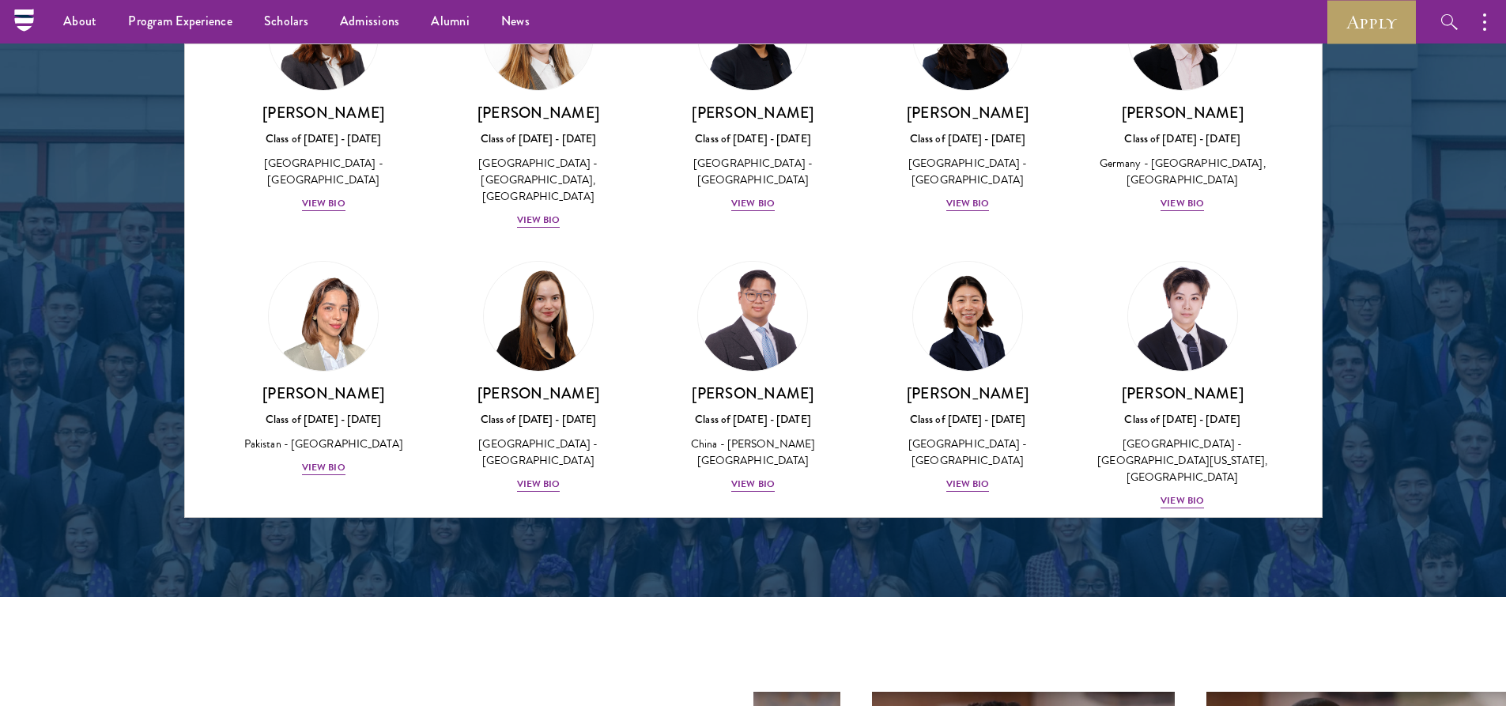
scroll to position [3609, 0]
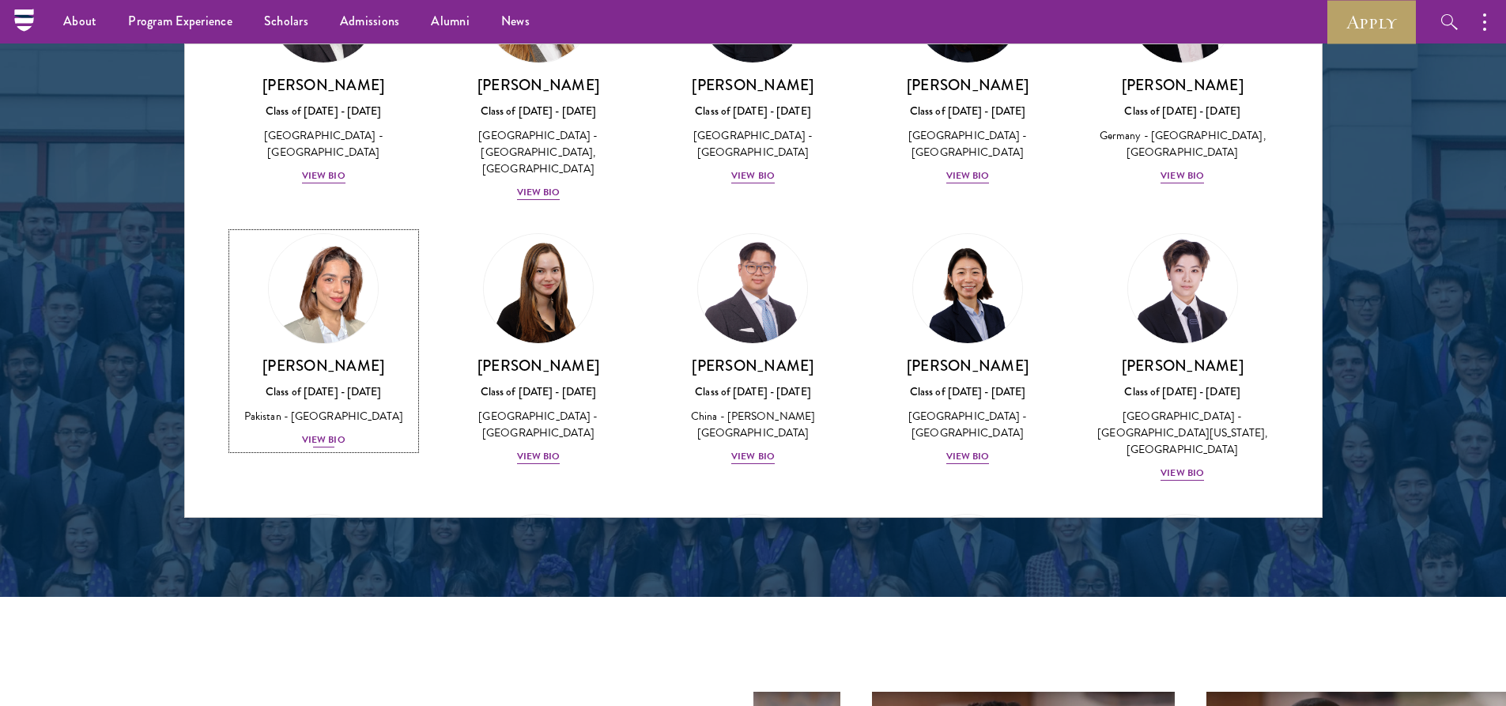
click at [300, 356] on div "[PERSON_NAME] Class of [DATE] - [DATE] [GEOGRAPHIC_DATA] - National Defence Uni…" at bounding box center [323, 402] width 183 height 93
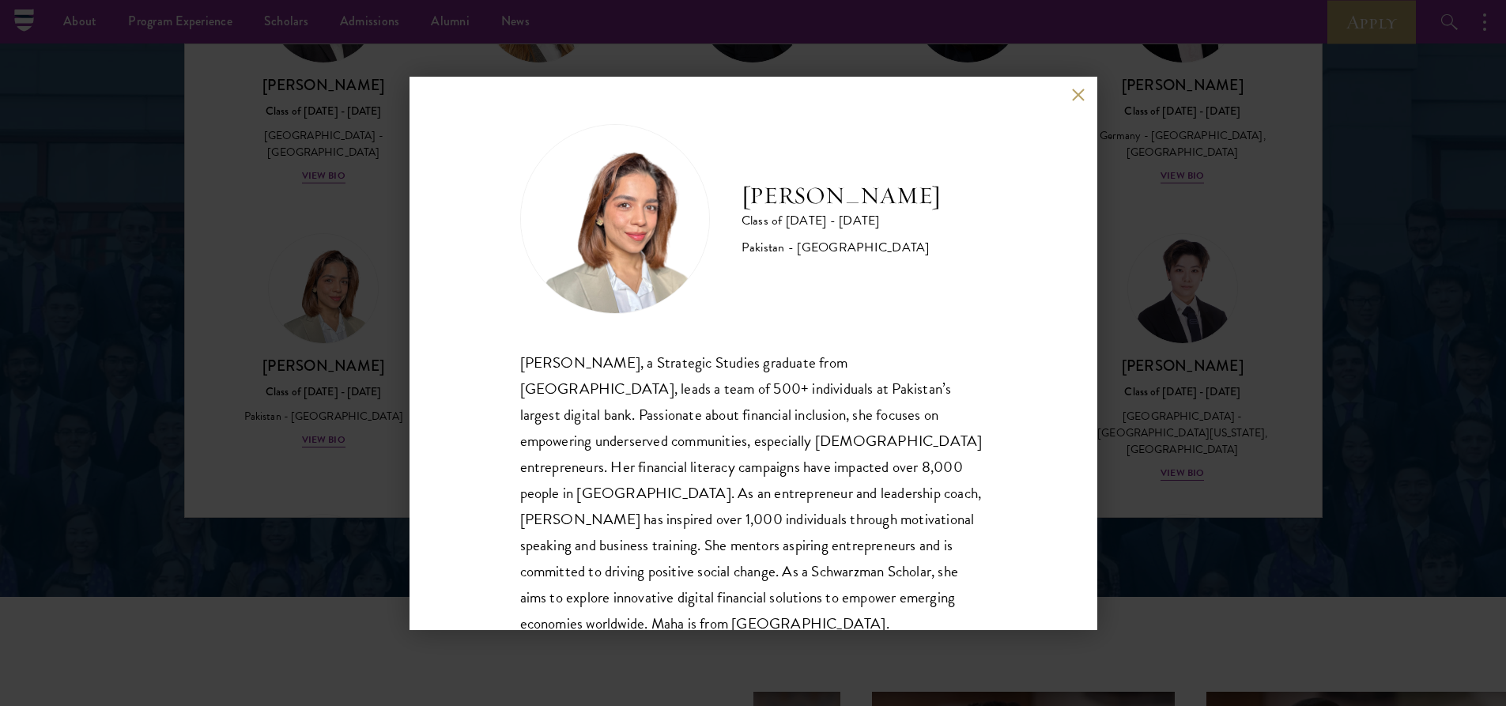
click at [1138, 179] on div "[PERSON_NAME] Class of [DATE] - [DATE] Pakistan - [GEOGRAPHIC_DATA] [PERSON_NAM…" at bounding box center [753, 353] width 1506 height 706
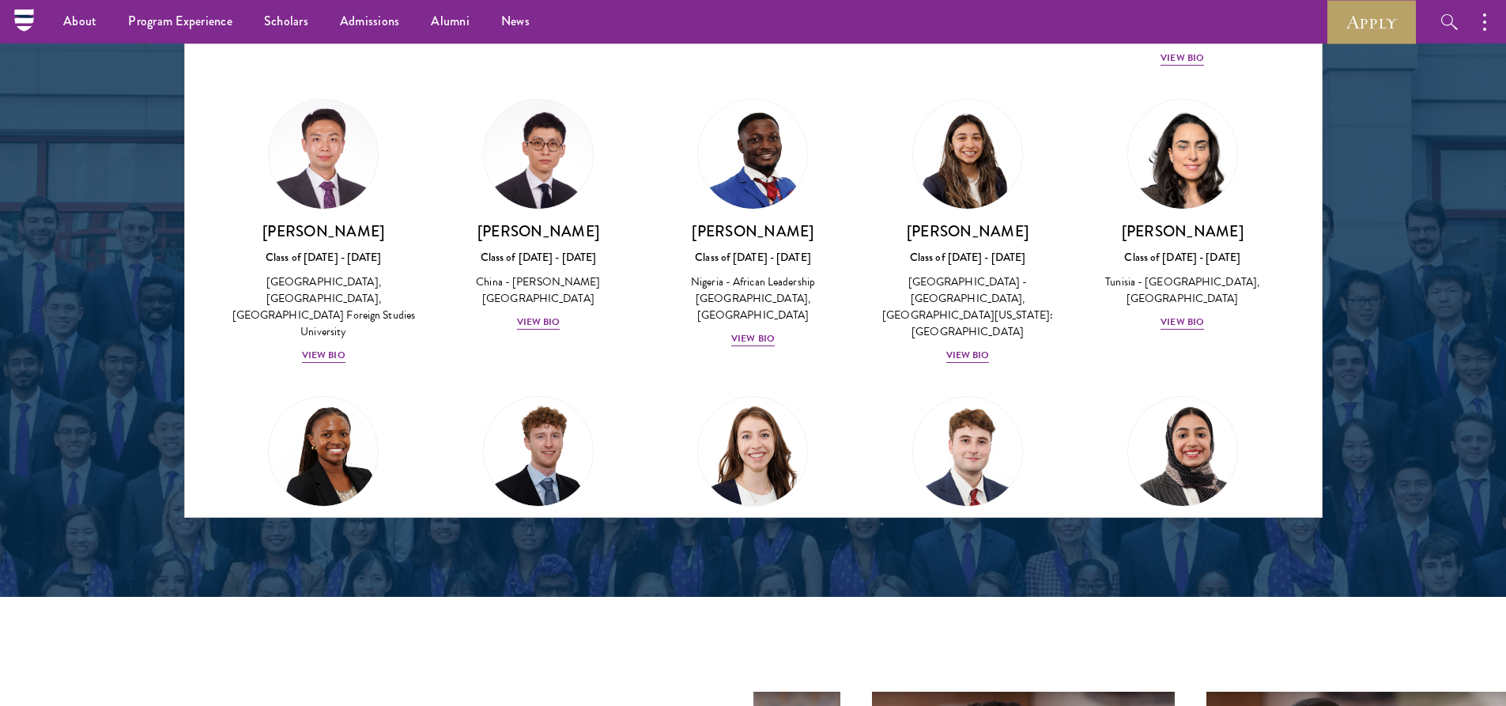
scroll to position [4691, 0]
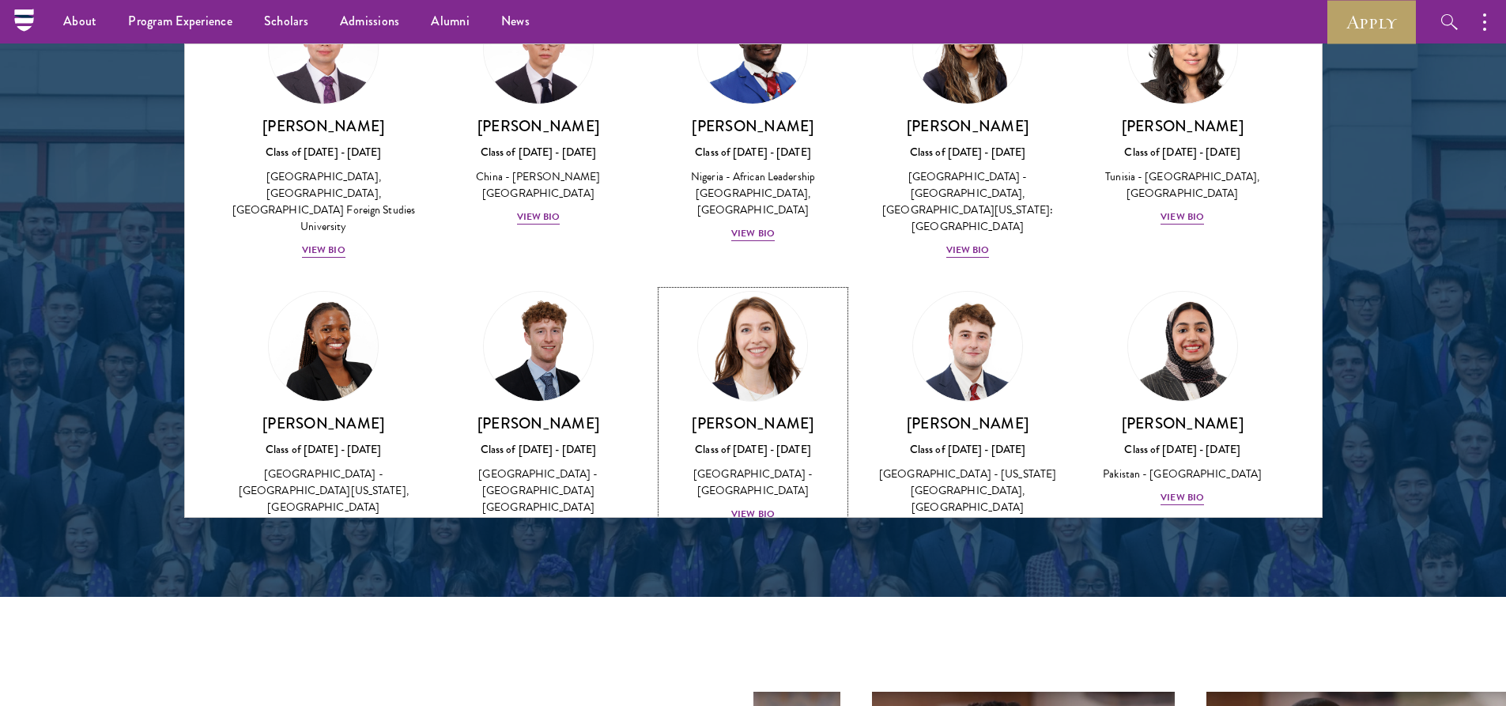
click at [740, 466] on div "[GEOGRAPHIC_DATA] - [GEOGRAPHIC_DATA]" at bounding box center [753, 482] width 183 height 33
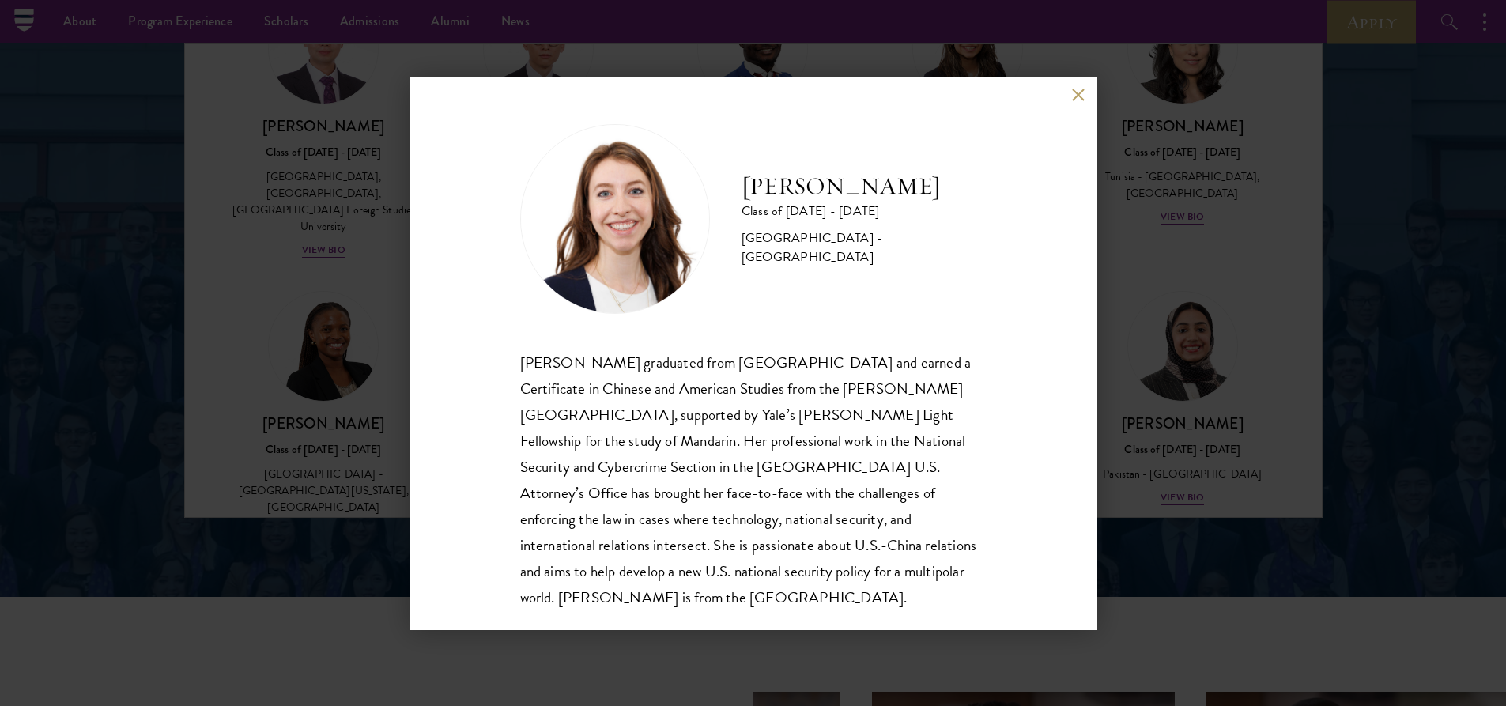
drag, startPoint x: 1221, startPoint y: 329, endPoint x: 1199, endPoint y: 330, distance: 21.4
click at [1217, 329] on div "[PERSON_NAME] Class of [DATE] - [DATE] [GEOGRAPHIC_DATA] - [GEOGRAPHIC_DATA] [P…" at bounding box center [753, 353] width 1506 height 706
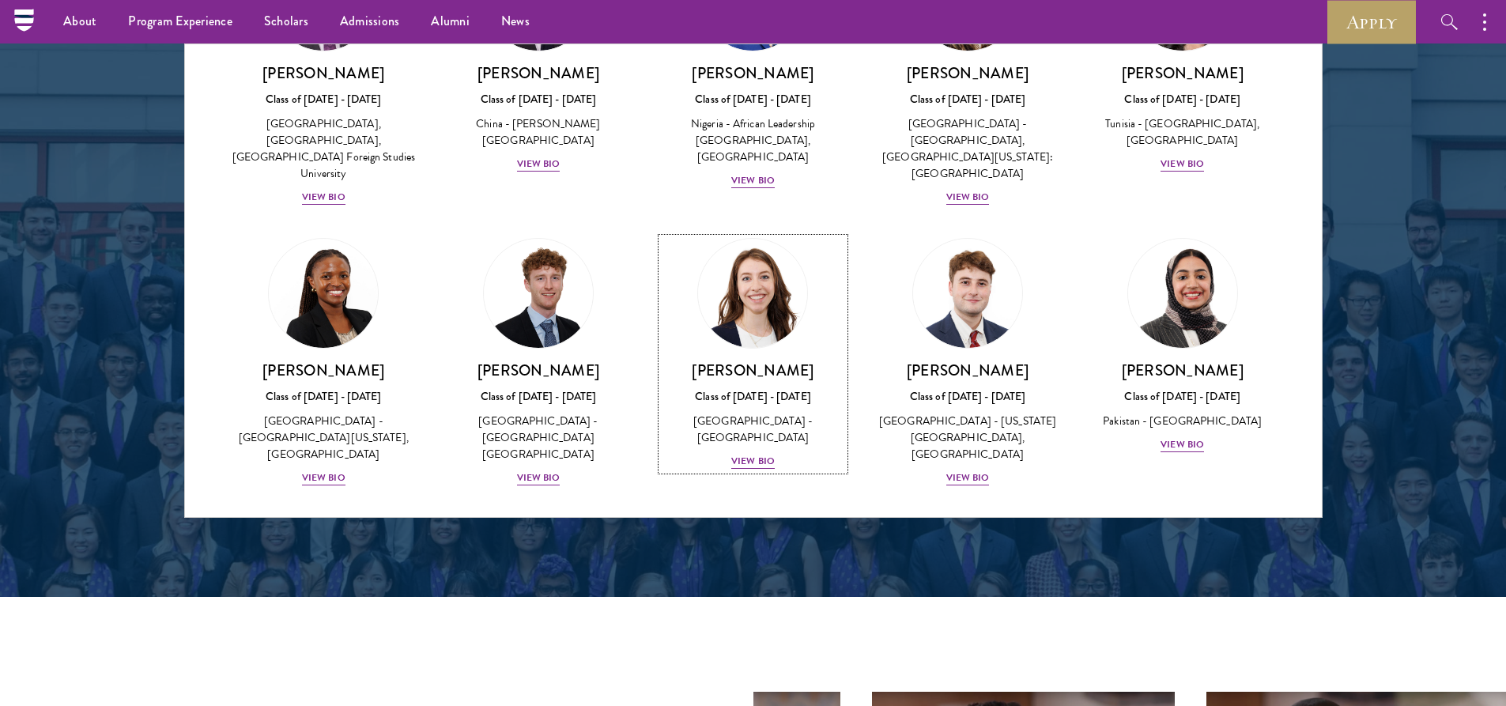
scroll to position [4823, 0]
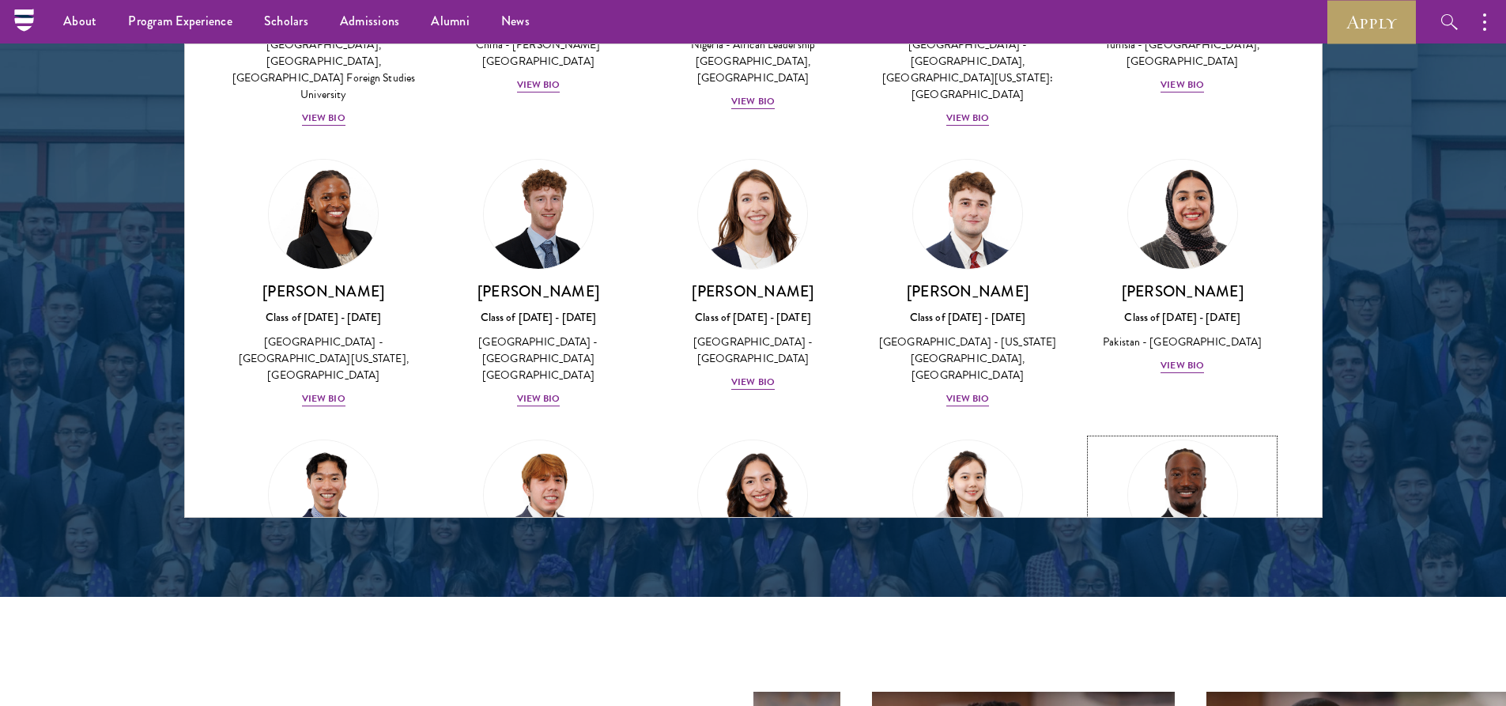
click at [1138, 435] on img at bounding box center [1183, 495] width 120 height 120
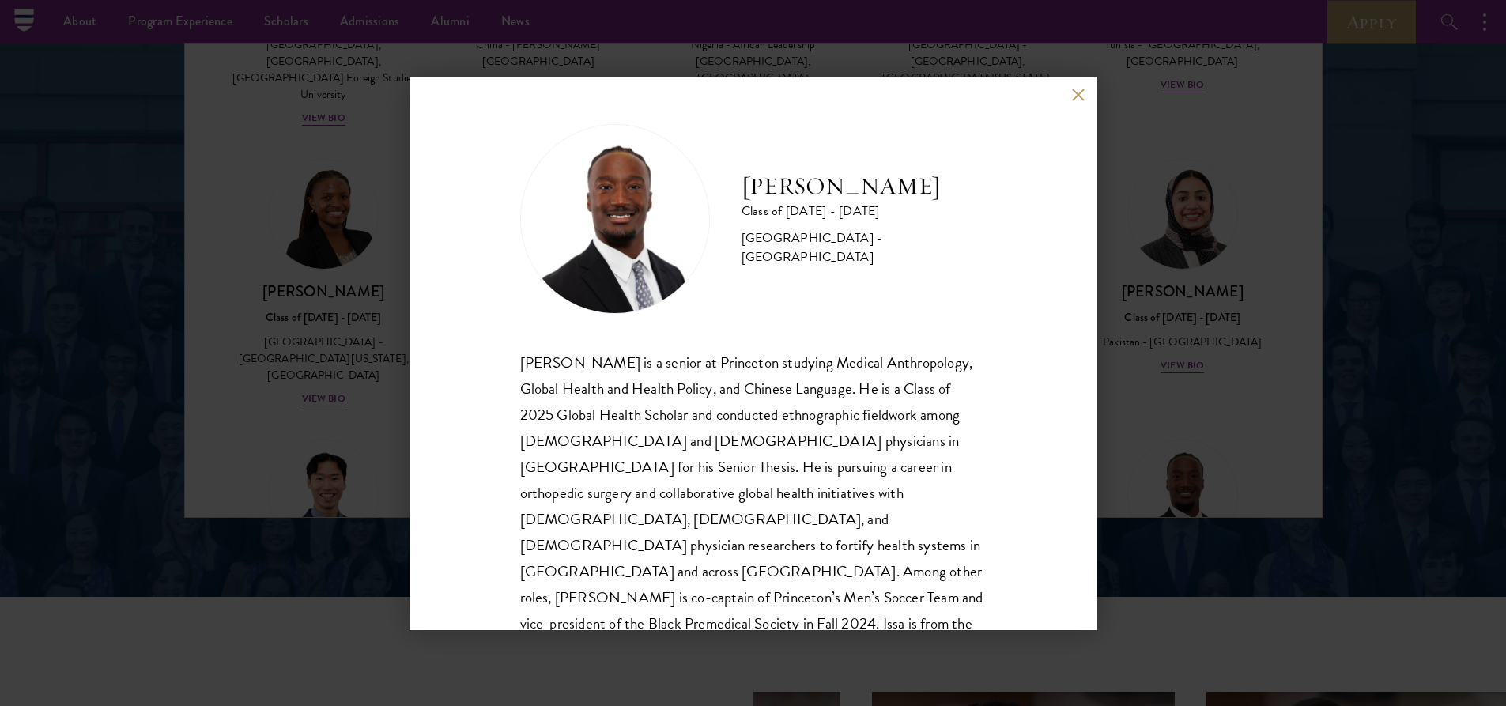
click at [1159, 419] on div "[PERSON_NAME] Class of [DATE] - [DATE] [GEOGRAPHIC_DATA] - [GEOGRAPHIC_DATA] [P…" at bounding box center [753, 353] width 1506 height 706
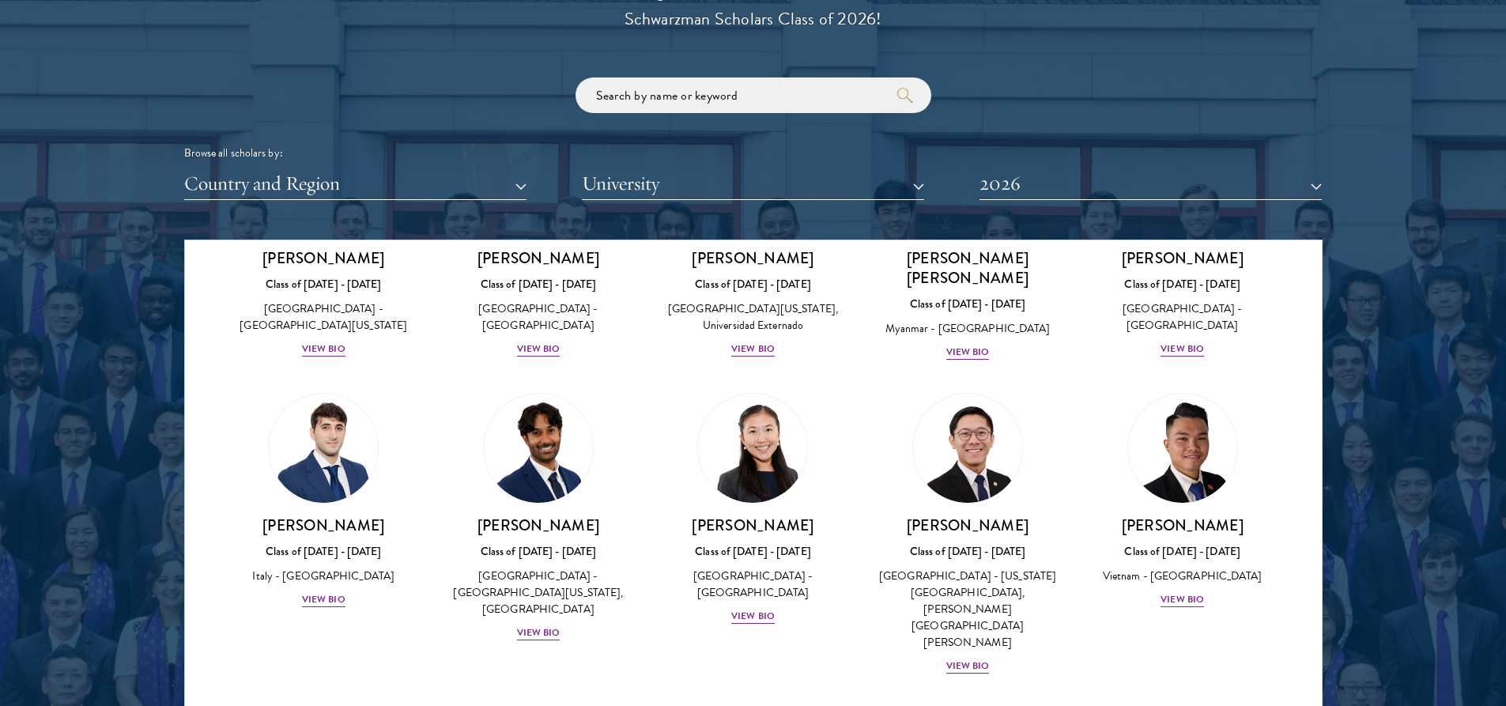
scroll to position [1897, 0]
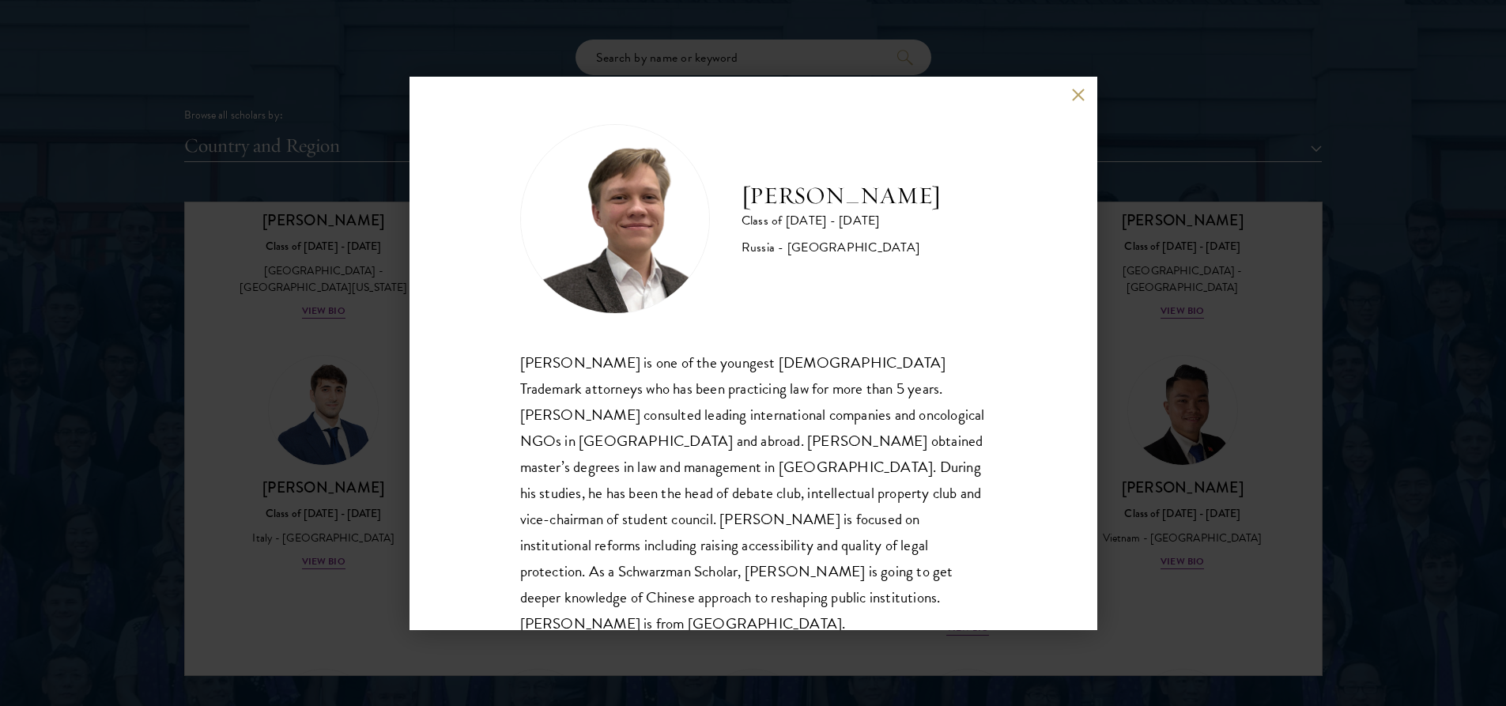
click at [472, 453] on div "[PERSON_NAME] Class of [DATE] - [DATE] [GEOGRAPHIC_DATA] - [GEOGRAPHIC_DATA] [P…" at bounding box center [754, 353] width 688 height 553
